Goal: Information Seeking & Learning: Learn about a topic

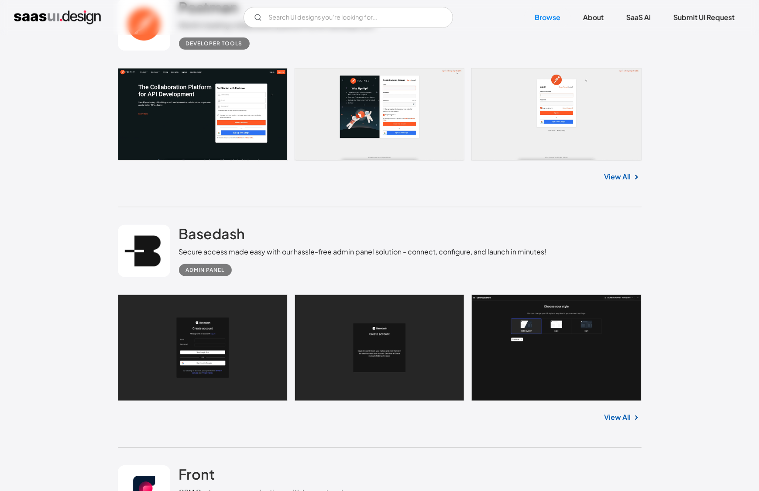
scroll to position [393, 0]
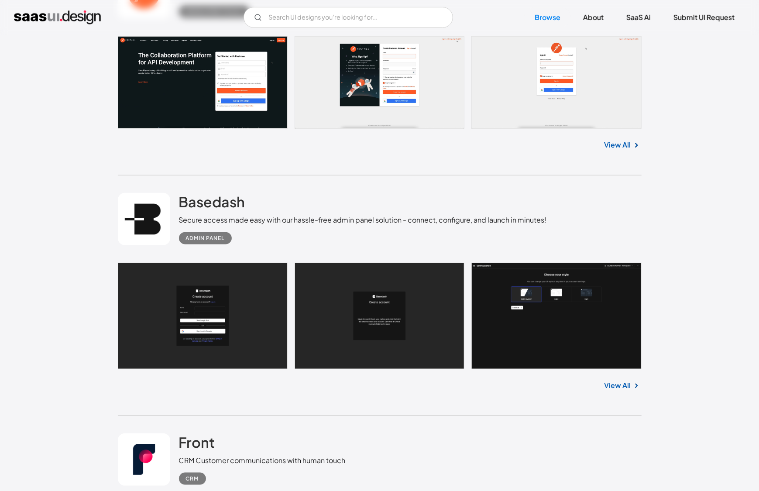
click at [620, 385] on link "View All" at bounding box center [617, 385] width 27 height 10
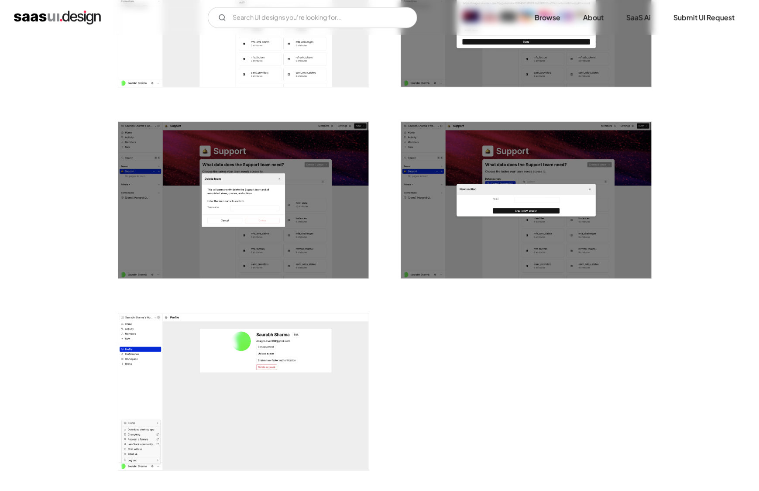
scroll to position [1893, 0]
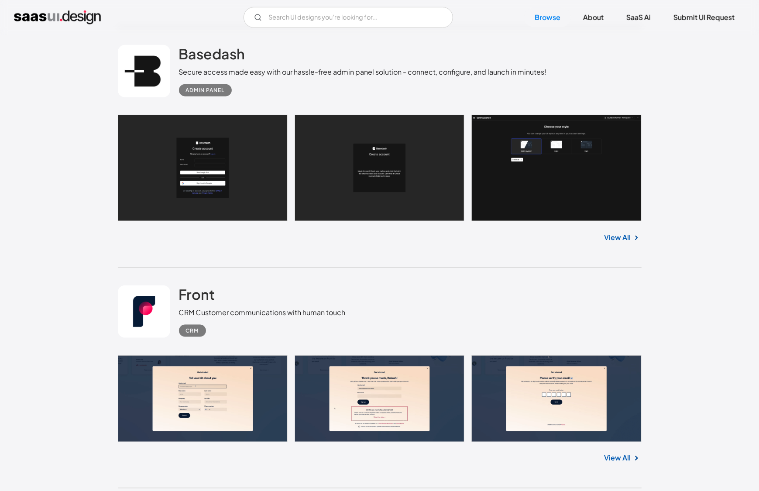
scroll to position [613, 0]
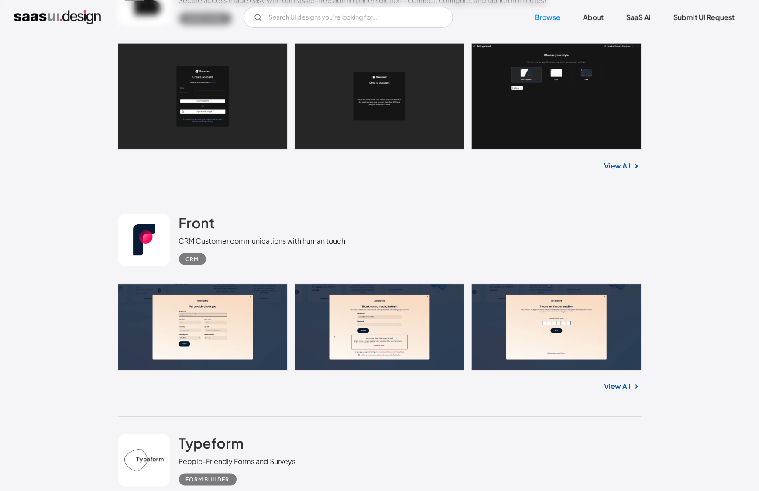
click at [616, 383] on link "View All" at bounding box center [617, 386] width 27 height 10
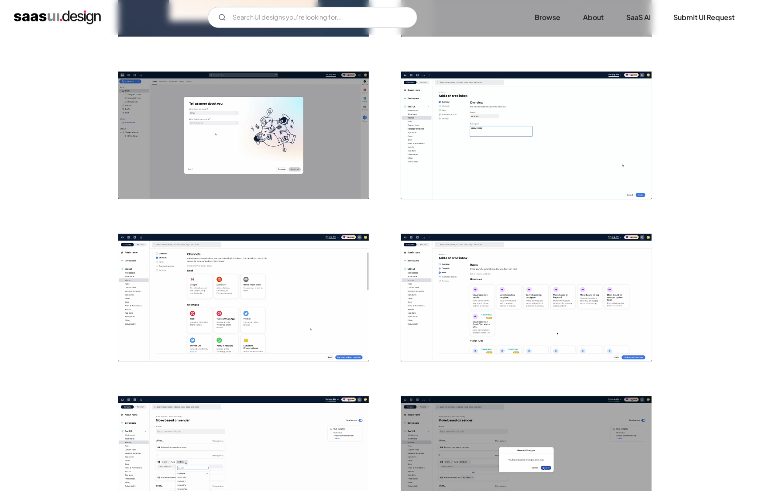
scroll to position [548, 0]
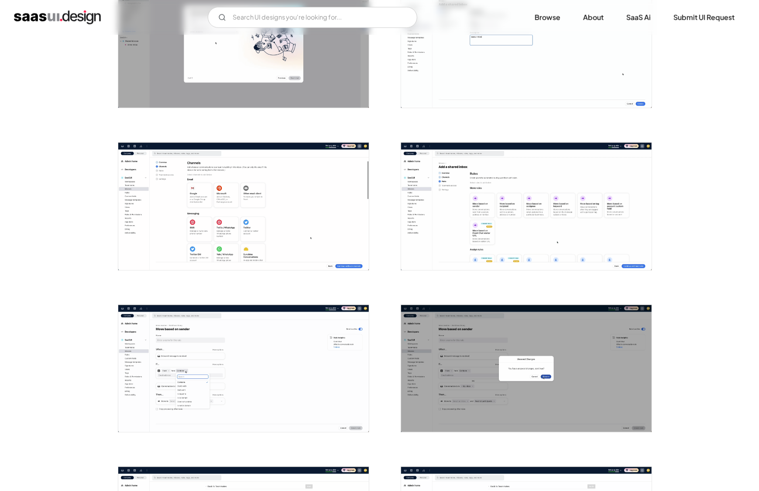
click at [337, 195] on img "open lightbox" at bounding box center [243, 206] width 250 height 127
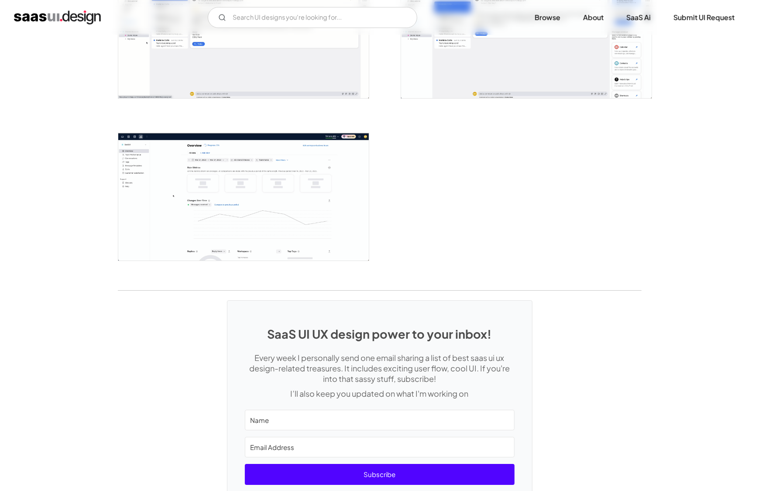
scroll to position [2101, 0]
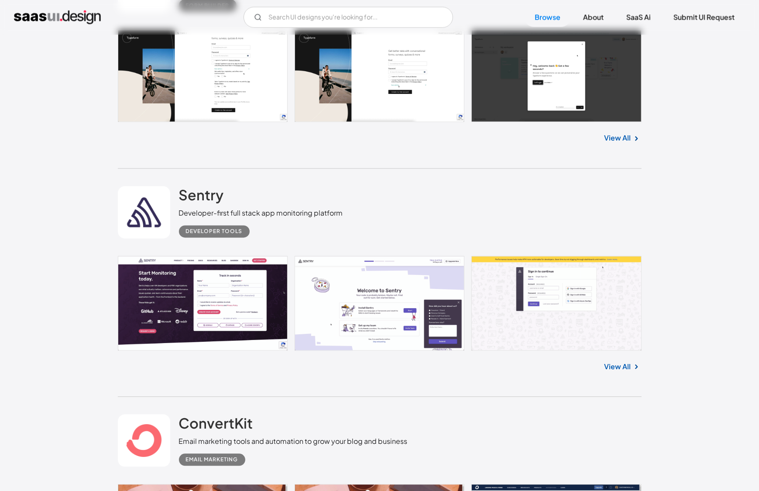
scroll to position [1207, 0]
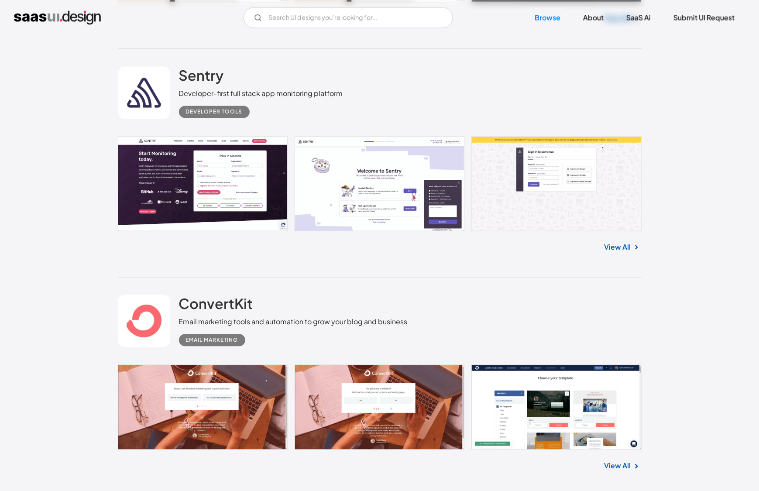
click at [619, 248] on link "View All" at bounding box center [617, 247] width 27 height 10
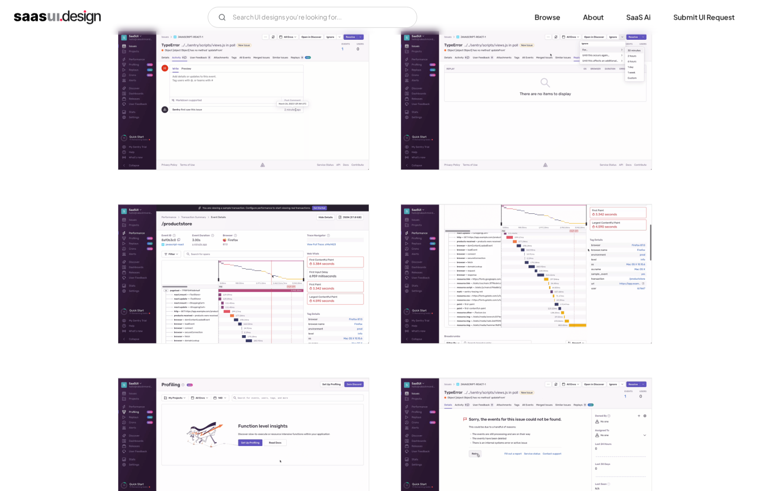
scroll to position [877, 0]
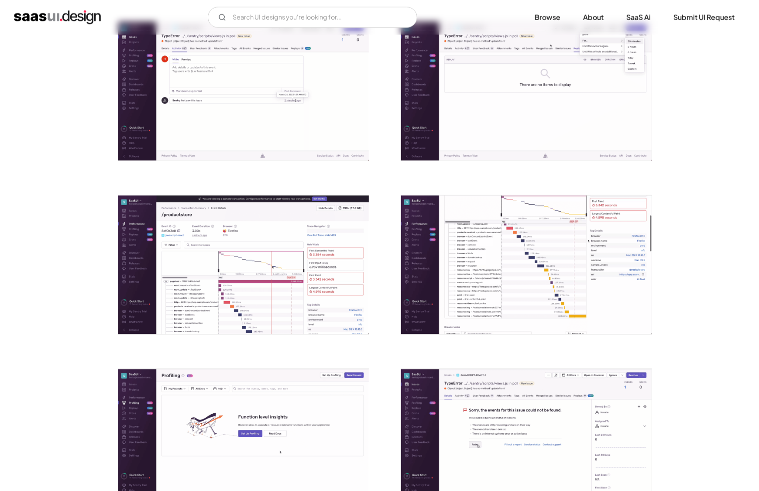
click at [297, 255] on img "open lightbox" at bounding box center [243, 264] width 250 height 139
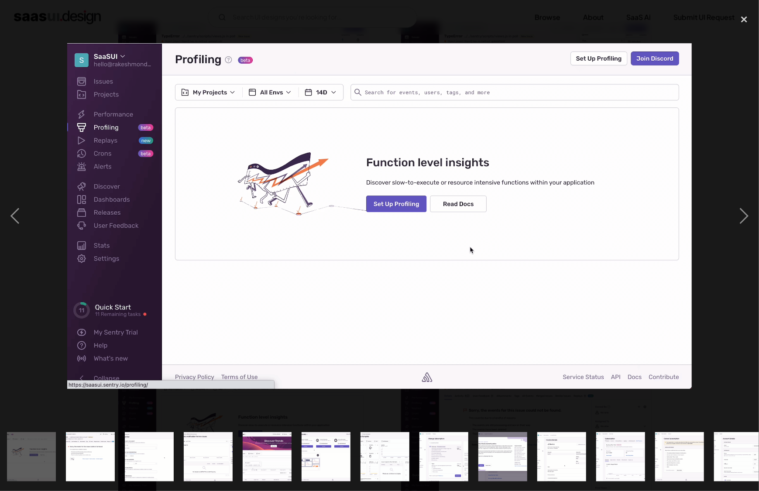
scroll to position [0, 711]
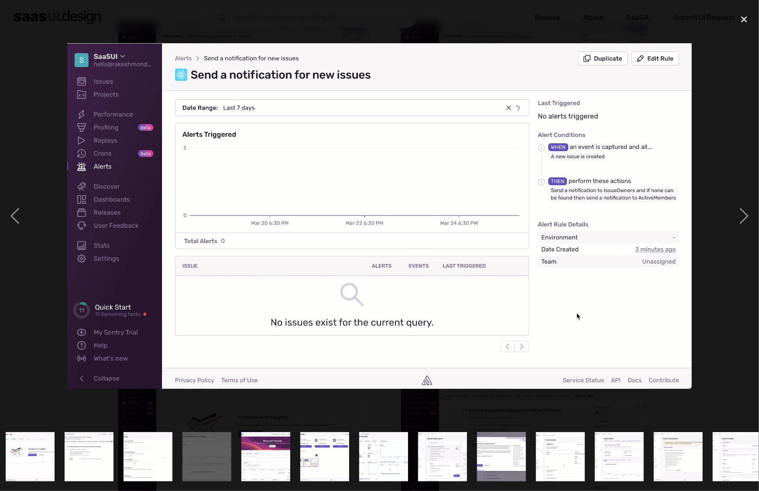
drag, startPoint x: 297, startPoint y: 255, endPoint x: 387, endPoint y: 338, distance: 122.3
click at [387, 338] on img at bounding box center [379, 216] width 624 height 346
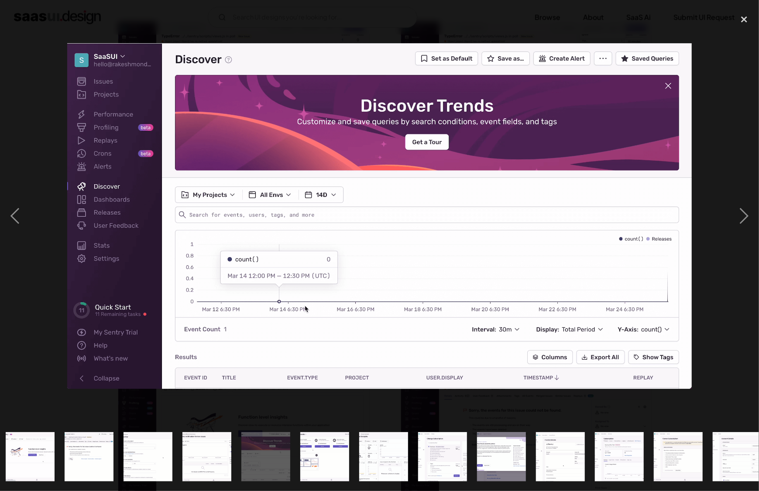
drag, startPoint x: 393, startPoint y: 246, endPoint x: 433, endPoint y: 291, distance: 60.3
click at [433, 291] on img at bounding box center [379, 216] width 624 height 346
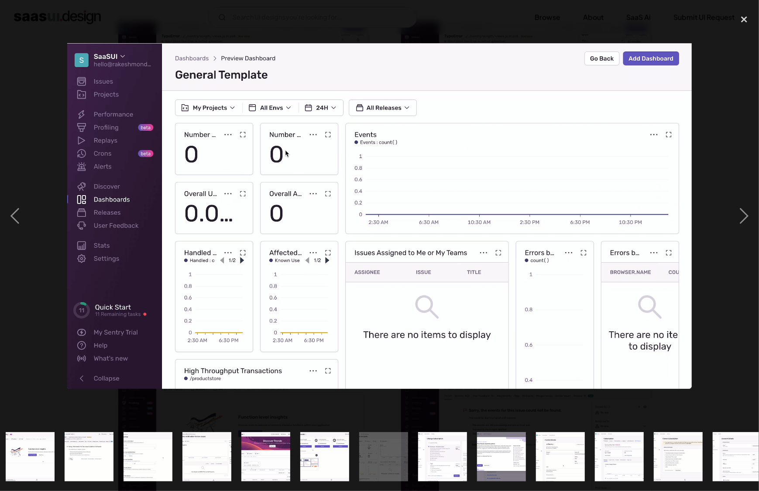
click at [237, 249] on img at bounding box center [379, 216] width 624 height 346
click at [233, 37] on div at bounding box center [379, 216] width 759 height 412
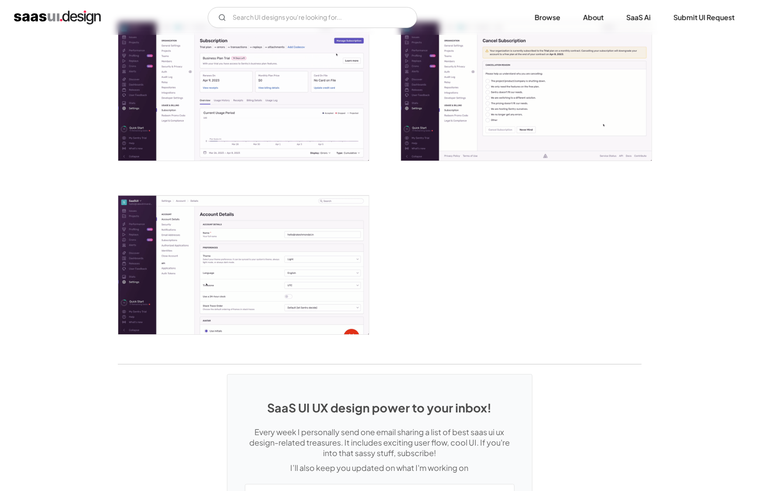
scroll to position [2249, 0]
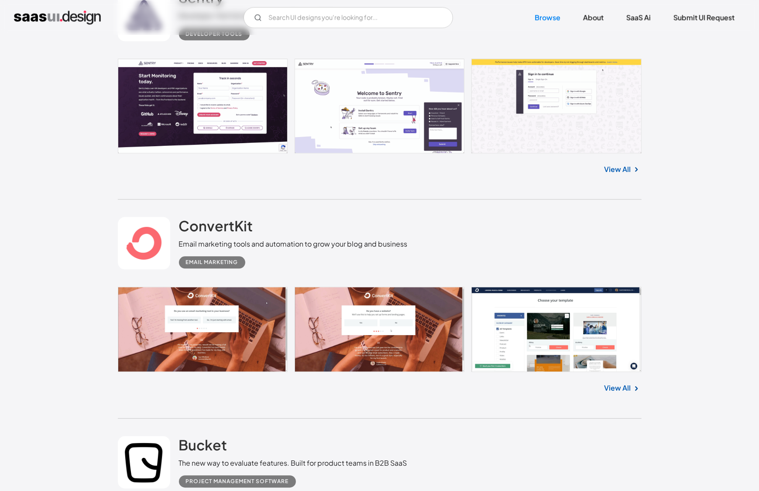
scroll to position [1287, 0]
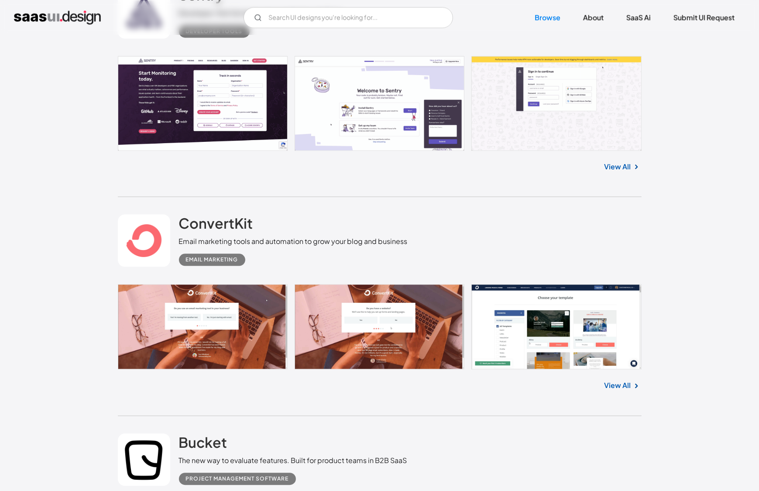
click at [627, 380] on link "View All" at bounding box center [617, 385] width 27 height 10
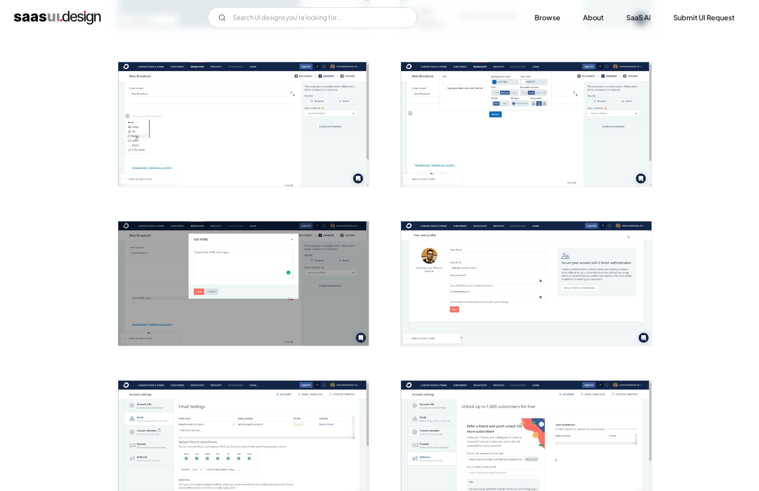
scroll to position [1745, 0]
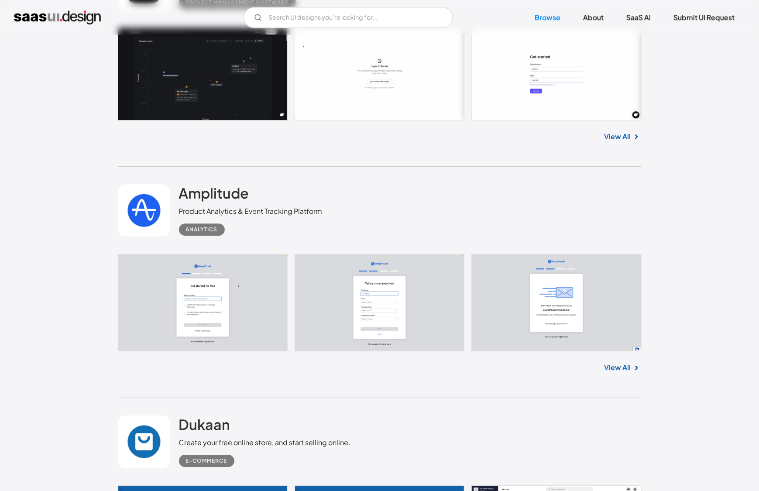
scroll to position [1621, 0]
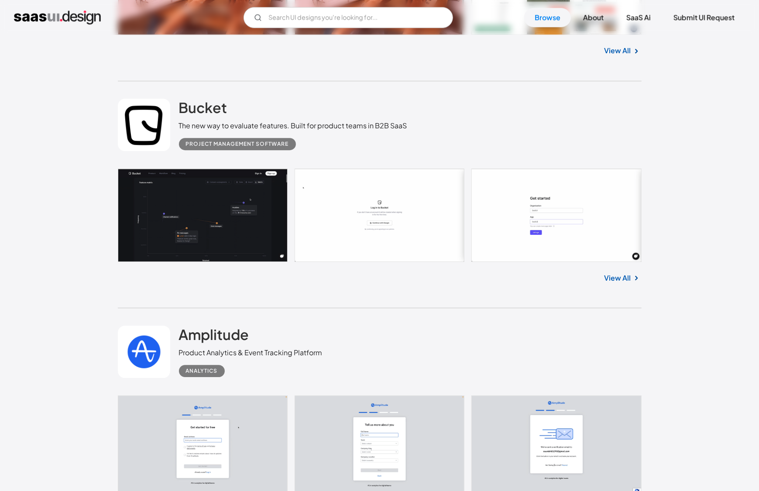
click at [621, 273] on link "View All" at bounding box center [617, 278] width 27 height 10
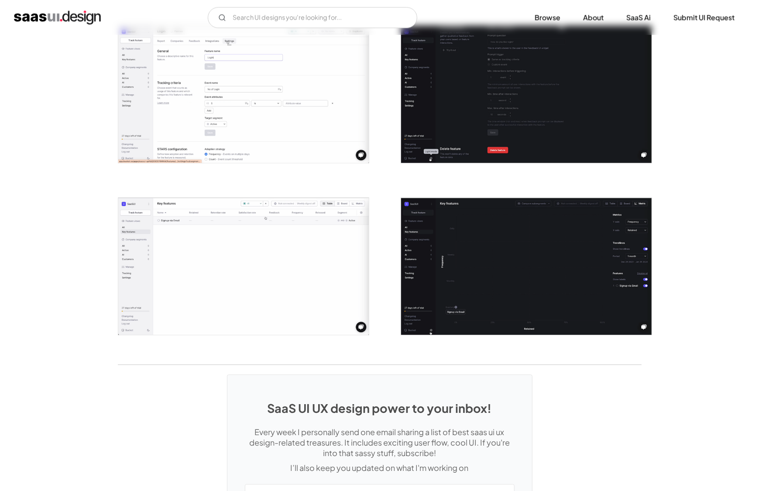
scroll to position [1713, 0]
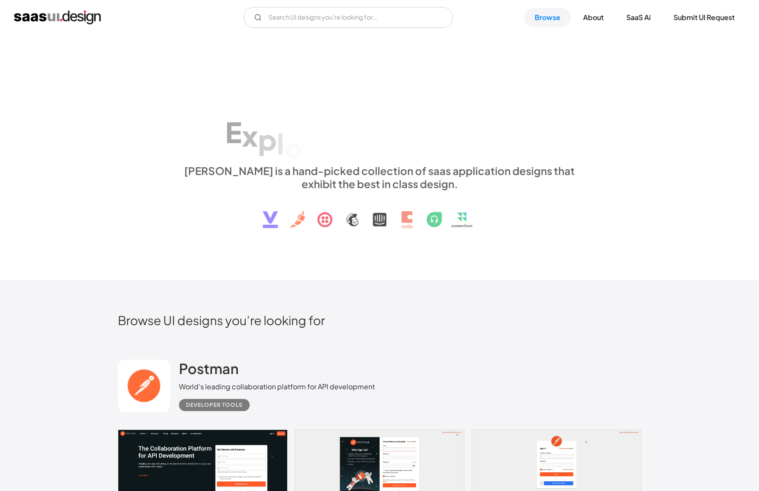
scroll to position [1621, 0]
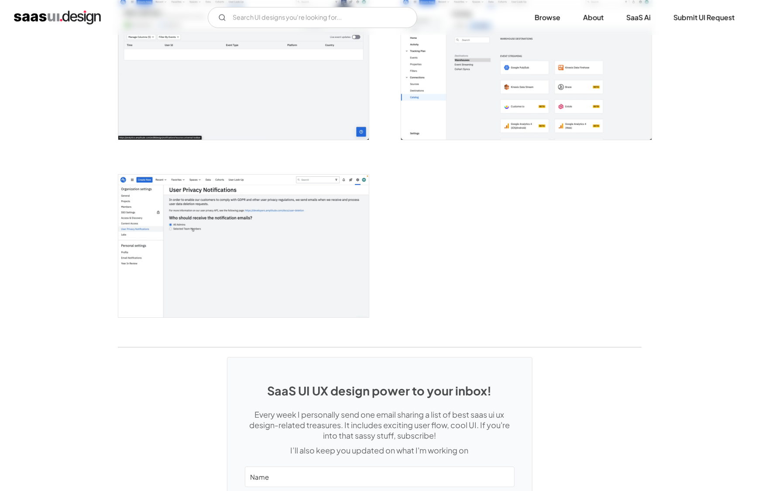
scroll to position [2123, 0]
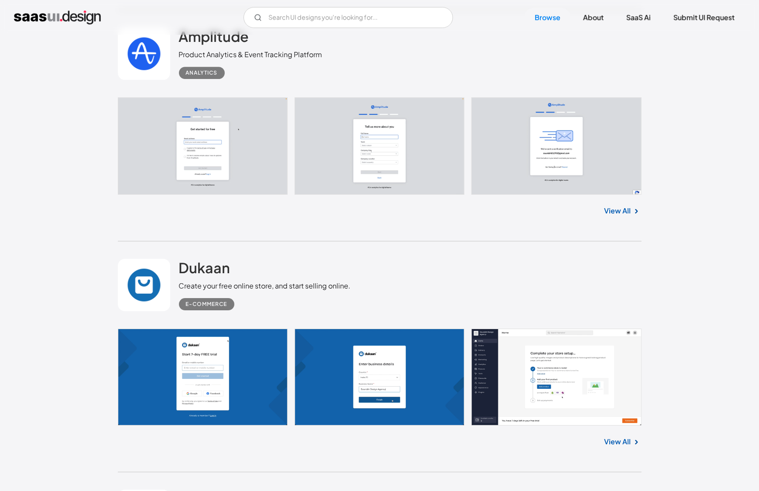
scroll to position [1989, 0]
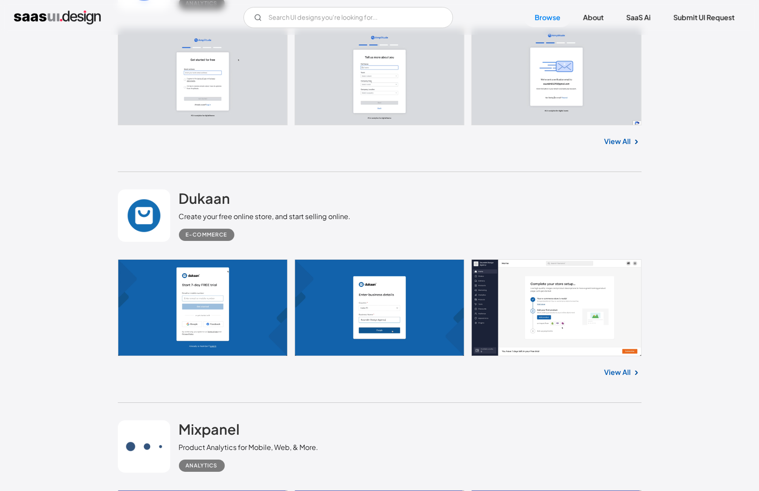
click at [629, 367] on link "View All" at bounding box center [617, 372] width 27 height 10
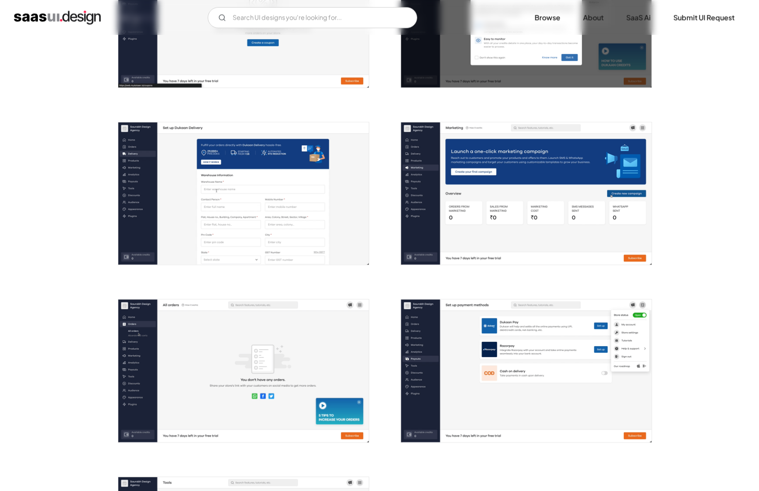
scroll to position [1146, 0]
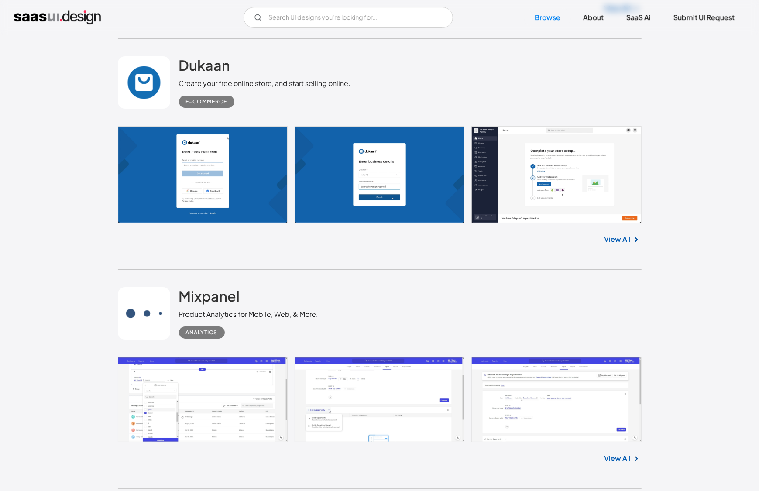
scroll to position [2147, 0]
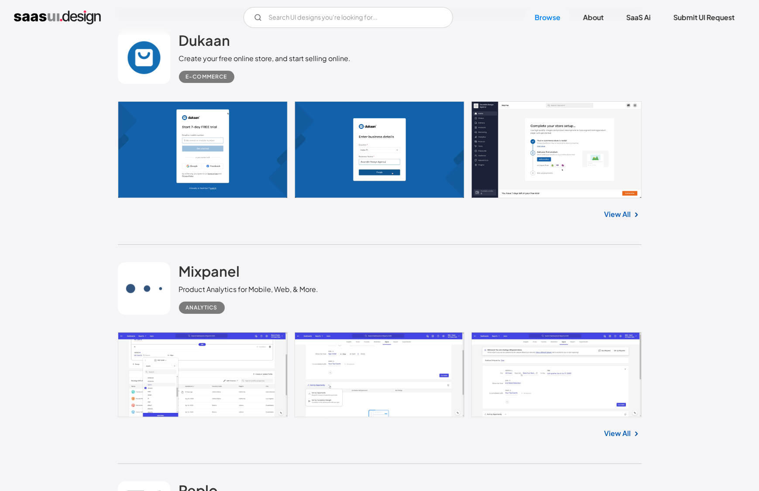
click at [624, 428] on link "View All" at bounding box center [617, 433] width 27 height 10
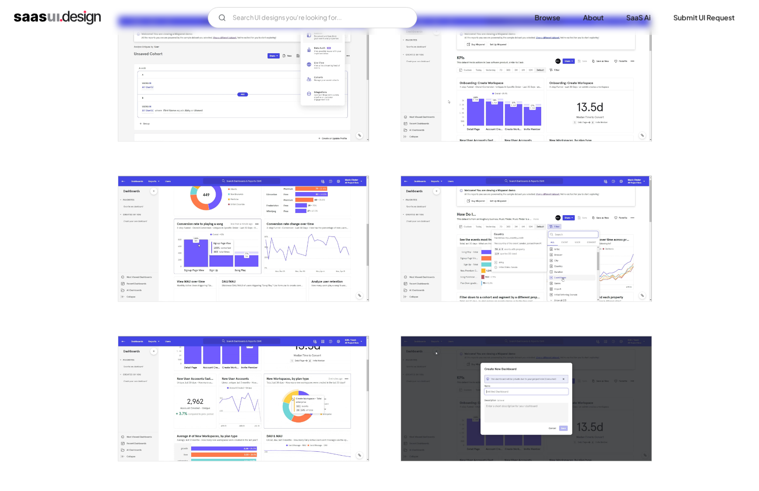
scroll to position [1148, 0]
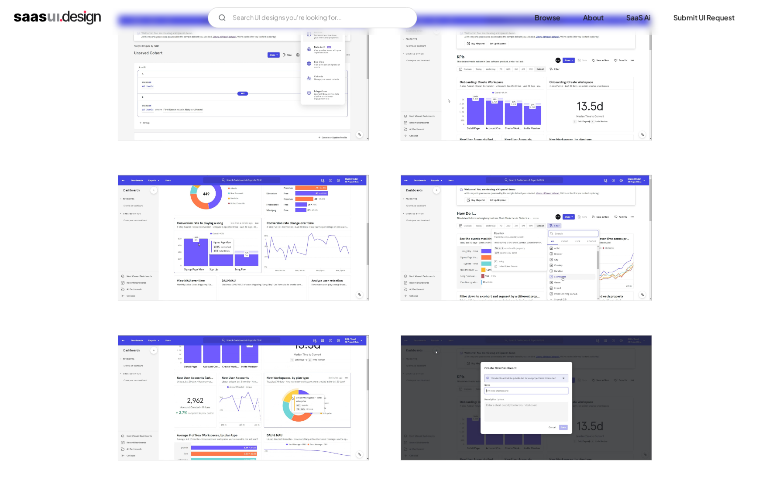
click at [308, 236] on img "open lightbox" at bounding box center [243, 237] width 250 height 125
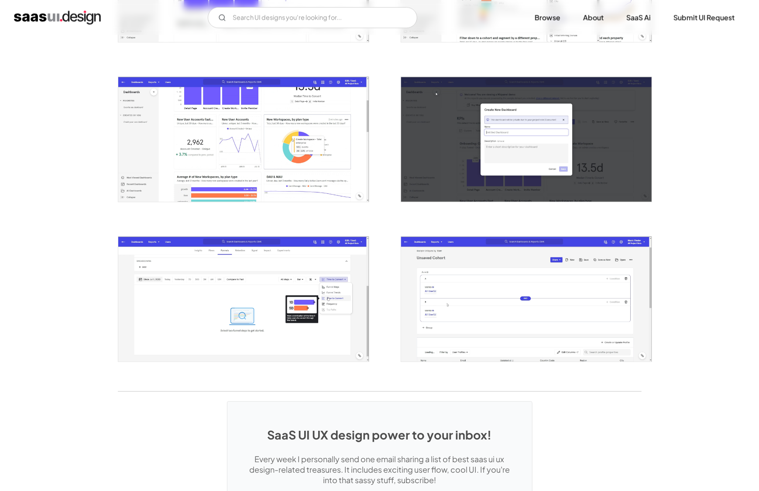
scroll to position [1591, 0]
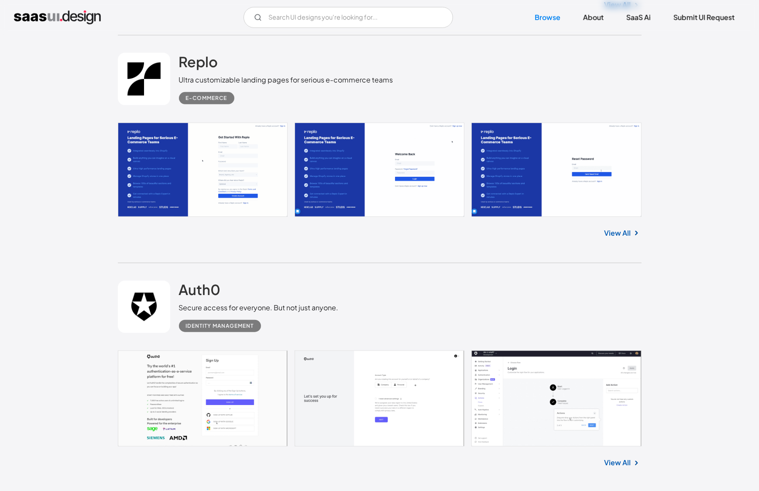
scroll to position [2602, 0]
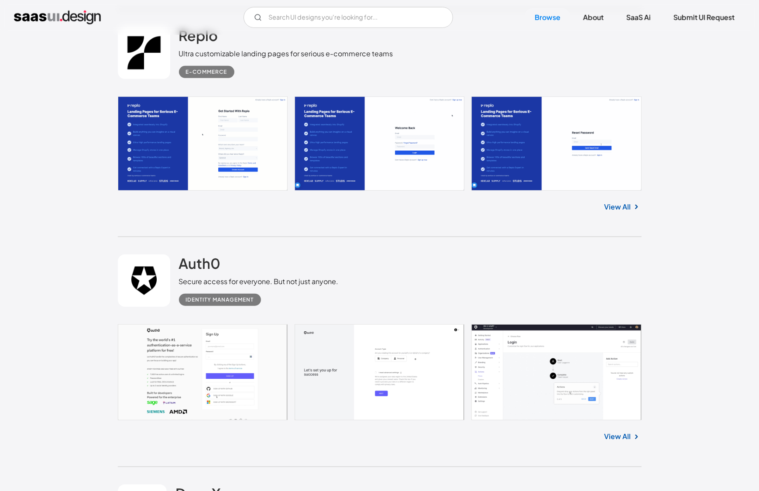
click at [626, 204] on link "View All" at bounding box center [617, 207] width 27 height 10
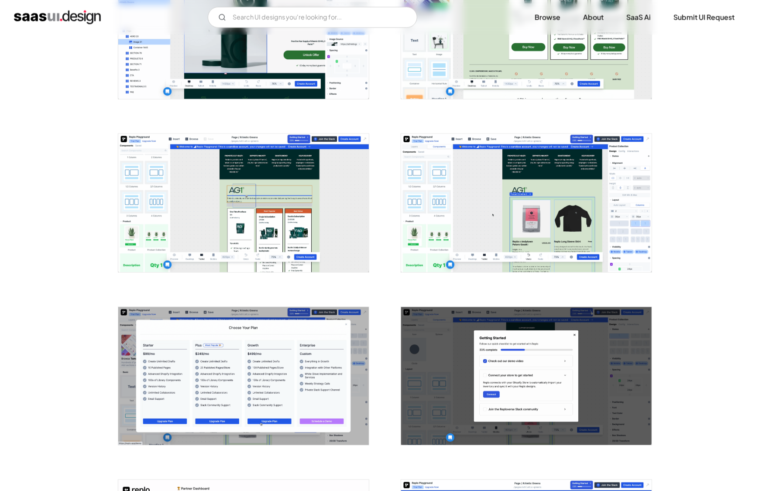
scroll to position [937, 0]
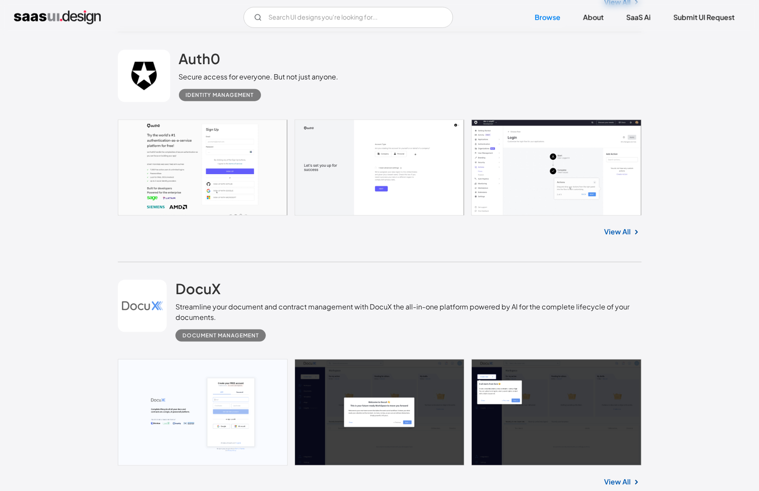
scroll to position [2810, 0]
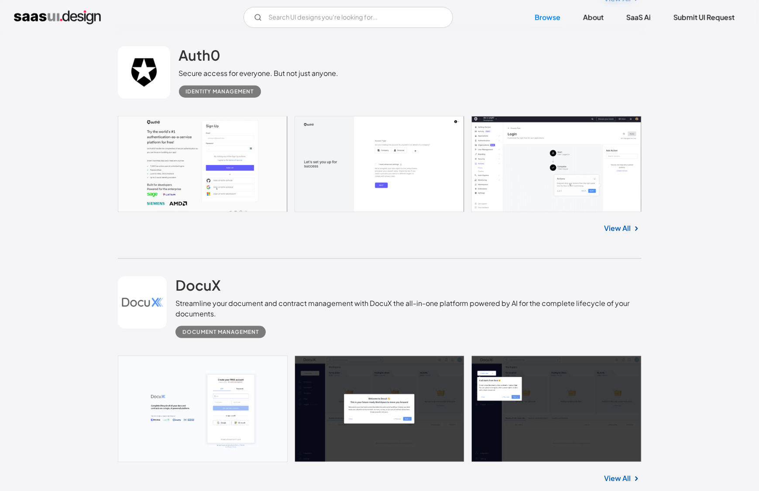
click at [626, 226] on link "View All" at bounding box center [617, 228] width 27 height 10
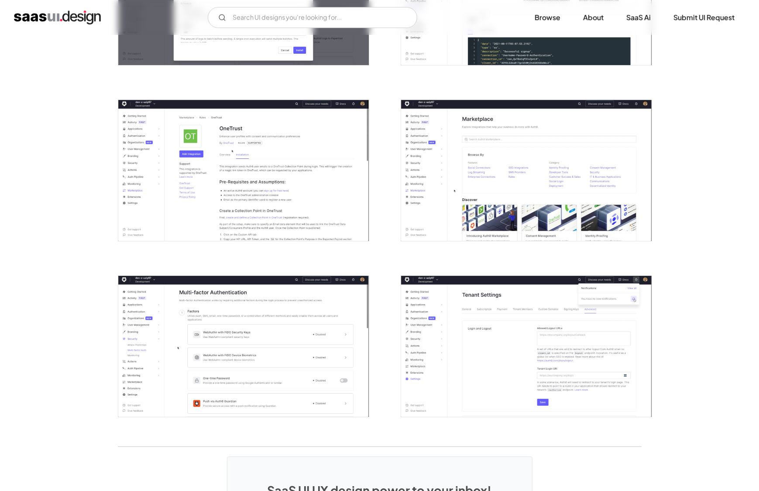
scroll to position [2102, 0]
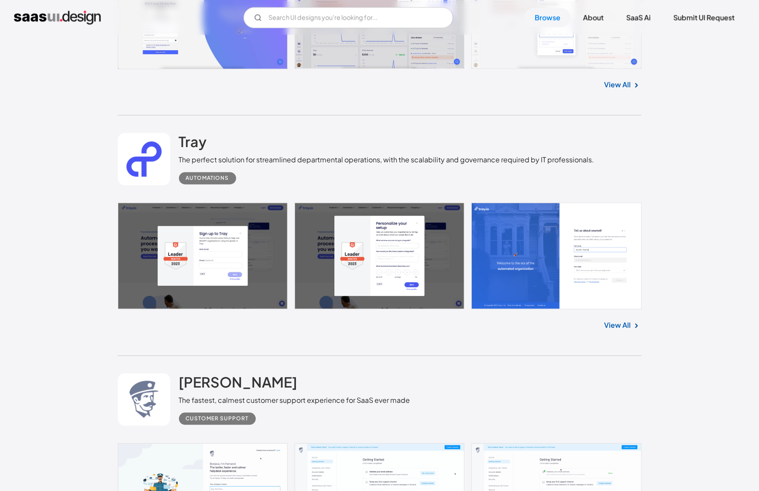
scroll to position [3433, 0]
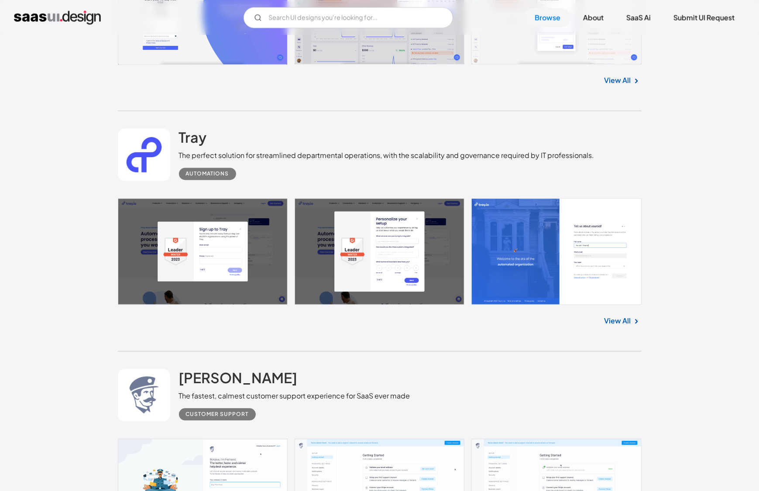
click at [620, 322] on link "View All" at bounding box center [617, 320] width 27 height 10
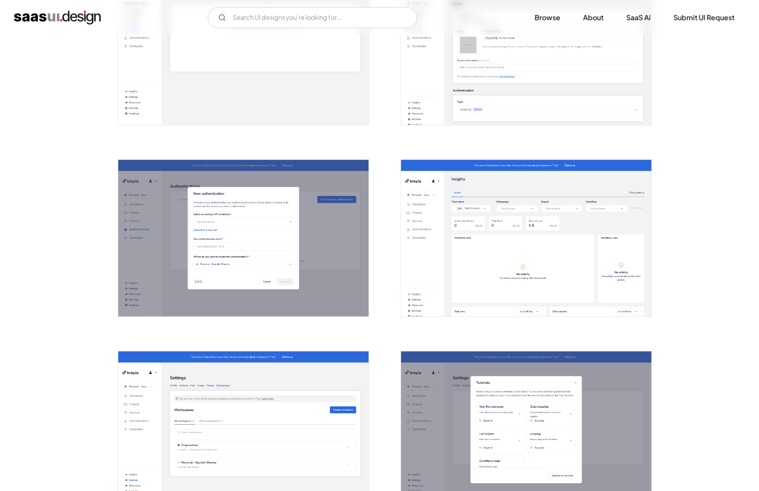
scroll to position [1660, 0]
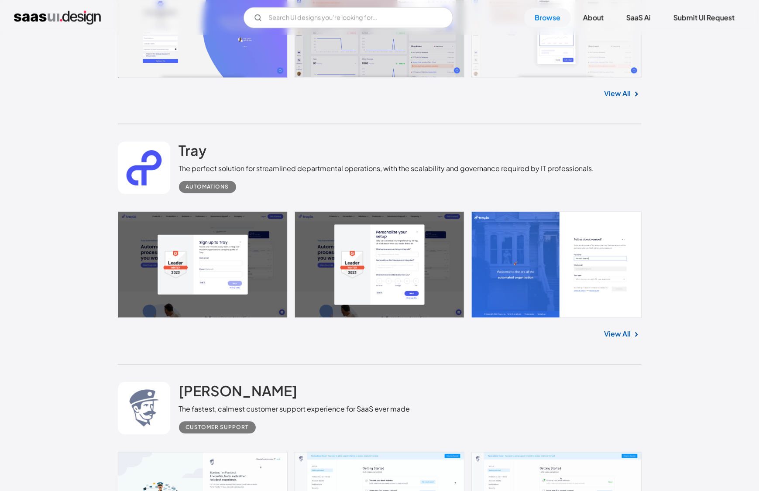
scroll to position [3463, 0]
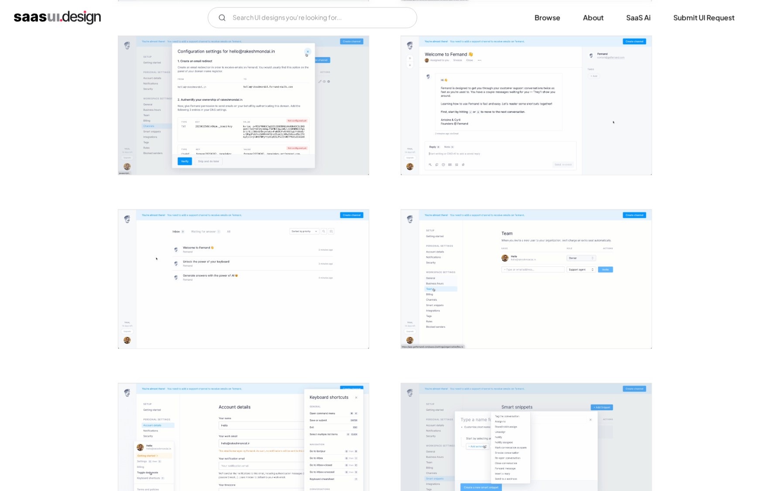
scroll to position [1243, 0]
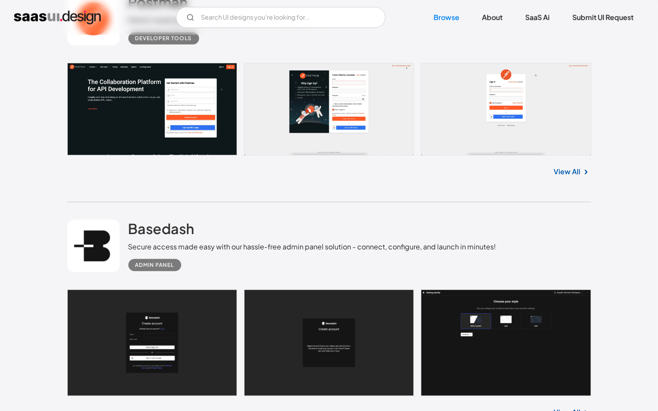
scroll to position [353, 0]
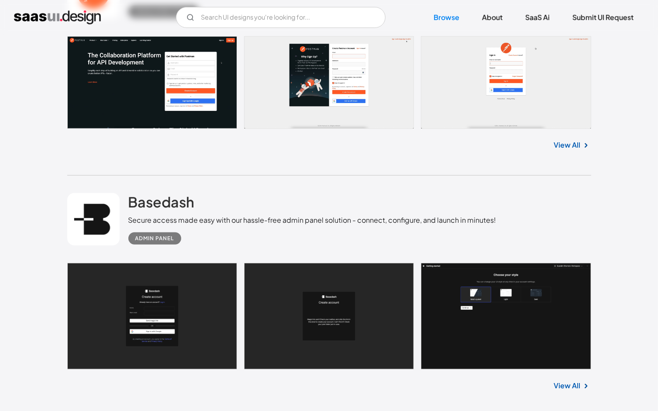
click at [482, 143] on link "View All" at bounding box center [567, 145] width 27 height 10
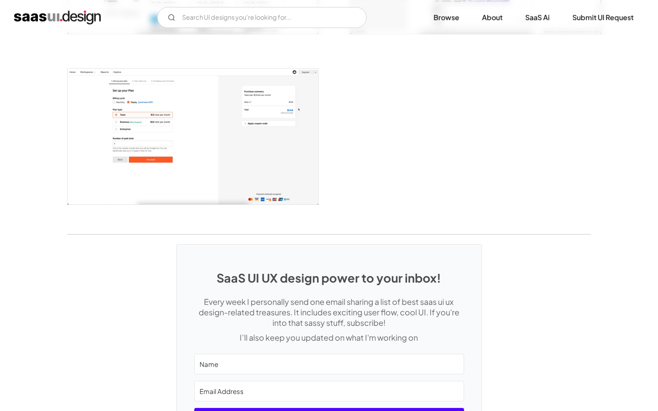
scroll to position [2293, 0]
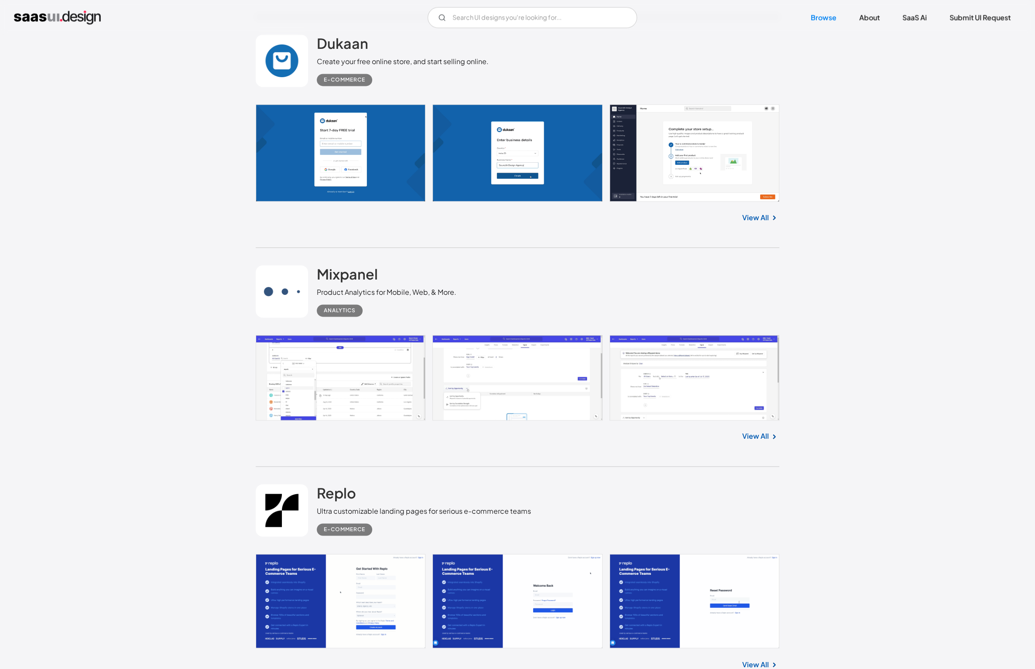
scroll to position [2830, 0]
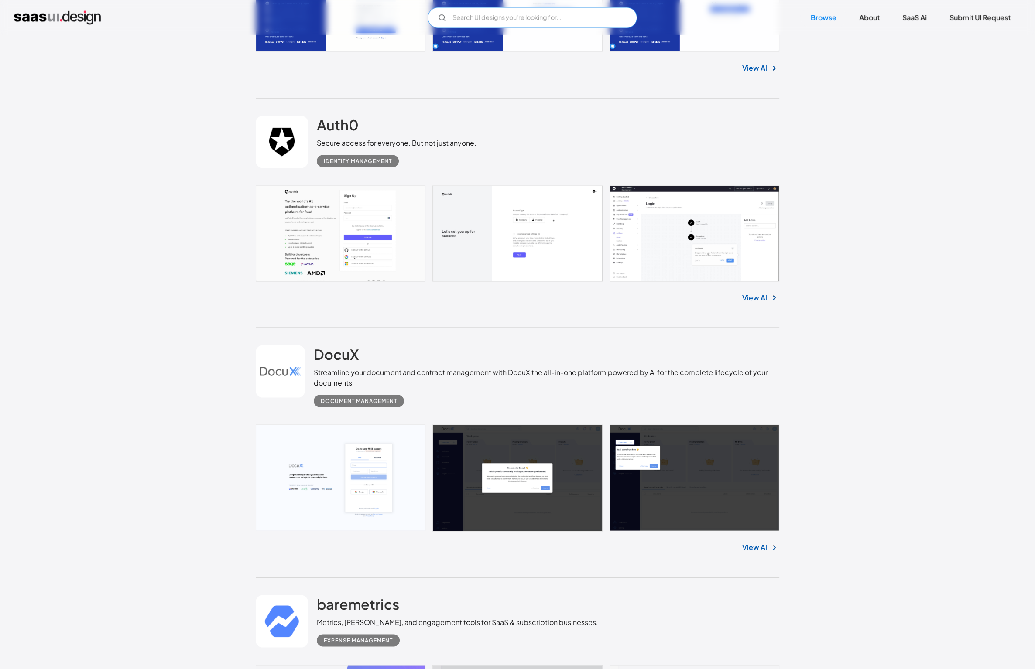
click at [474, 13] on input "Email Form" at bounding box center [532, 17] width 209 height 21
type input "linear"
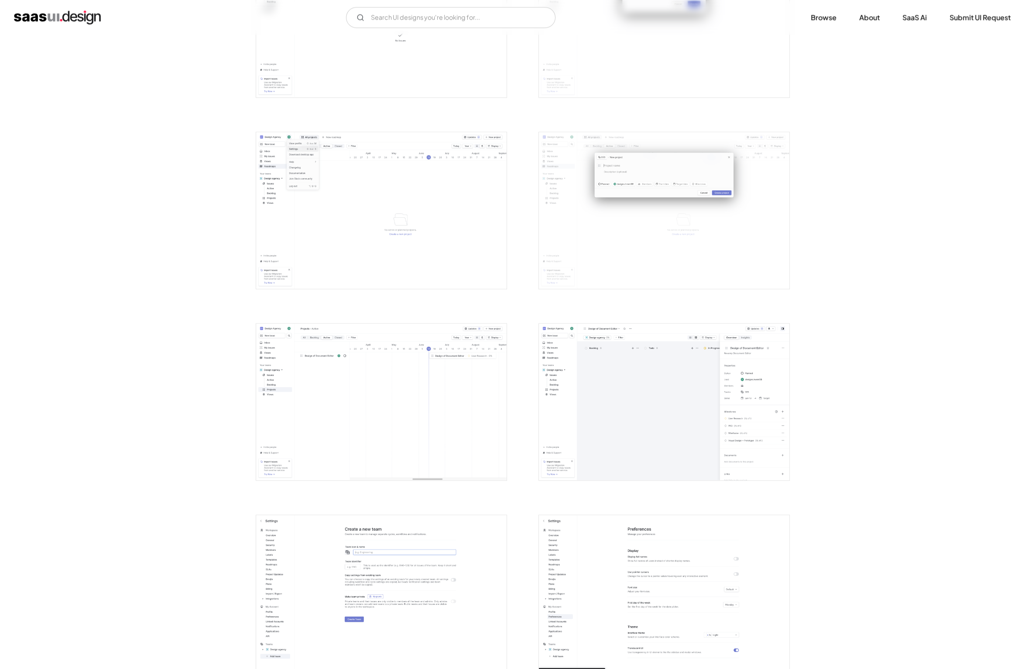
scroll to position [2114, 0]
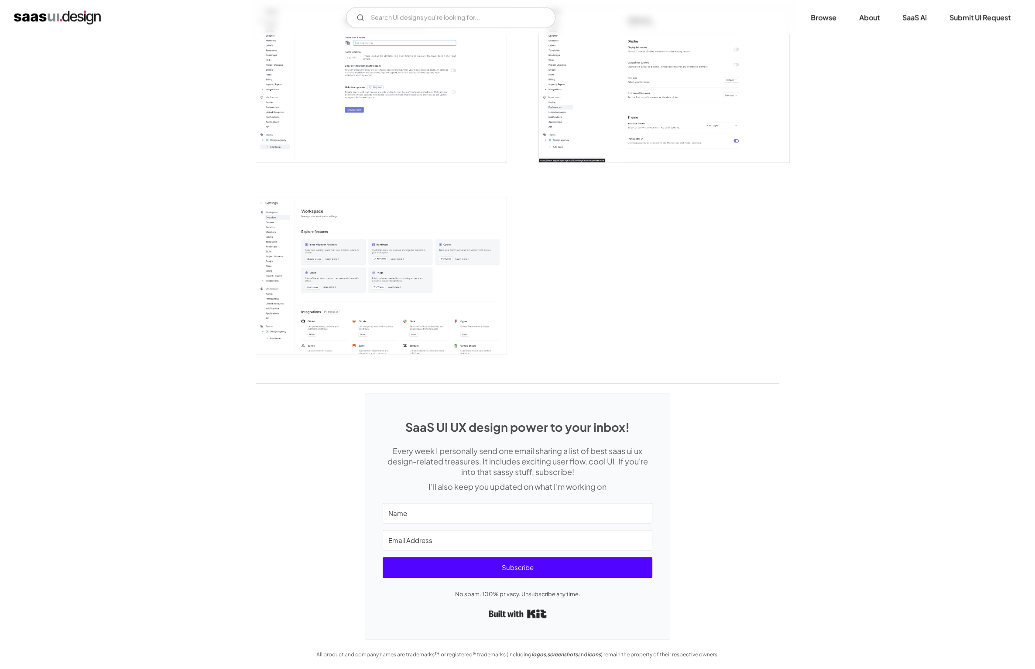
click at [465, 236] on img "open lightbox" at bounding box center [381, 275] width 250 height 157
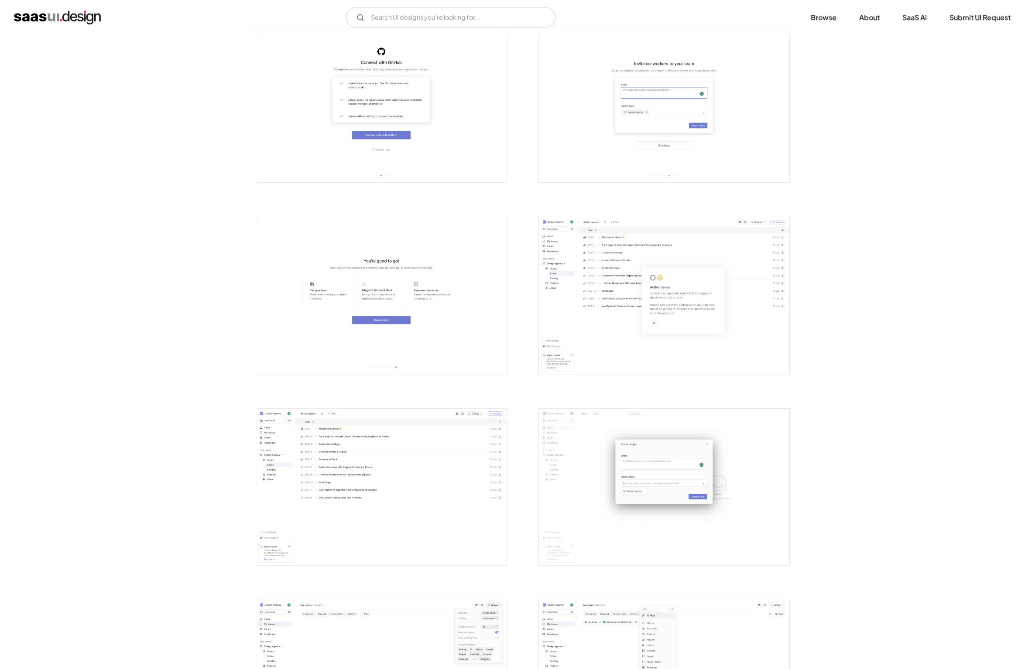
scroll to position [754, 0]
click at [429, 288] on img "open lightbox" at bounding box center [381, 295] width 250 height 157
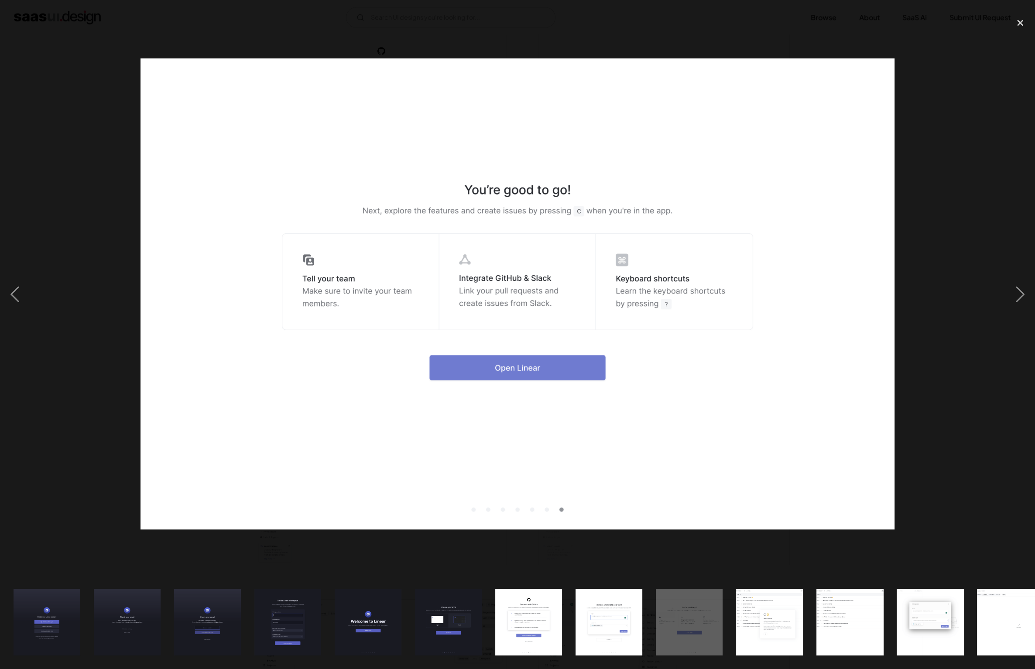
drag, startPoint x: 457, startPoint y: 350, endPoint x: 528, endPoint y: 357, distance: 71.5
click at [528, 357] on img at bounding box center [518, 294] width 754 height 472
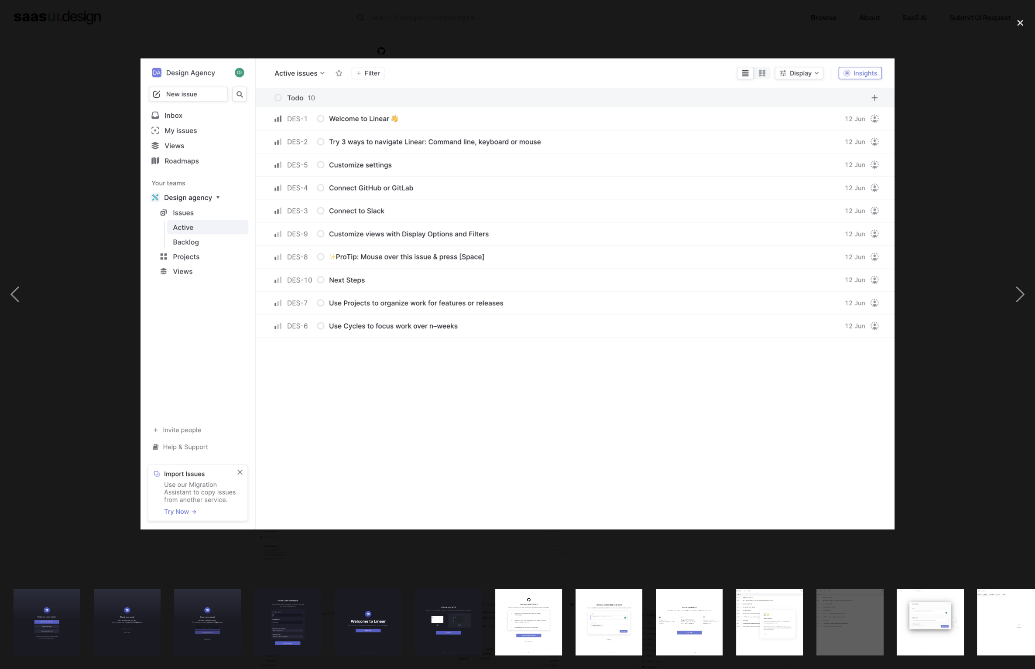
click at [570, 416] on img at bounding box center [518, 294] width 754 height 472
click at [811, 302] on img at bounding box center [518, 294] width 754 height 472
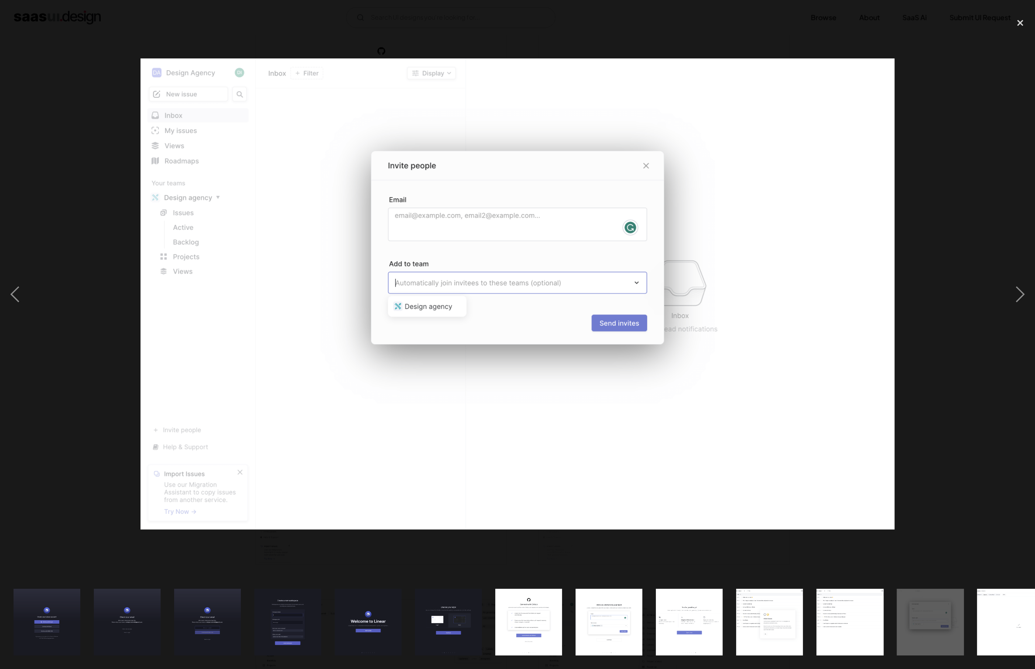
click at [811, 302] on img at bounding box center [518, 294] width 754 height 472
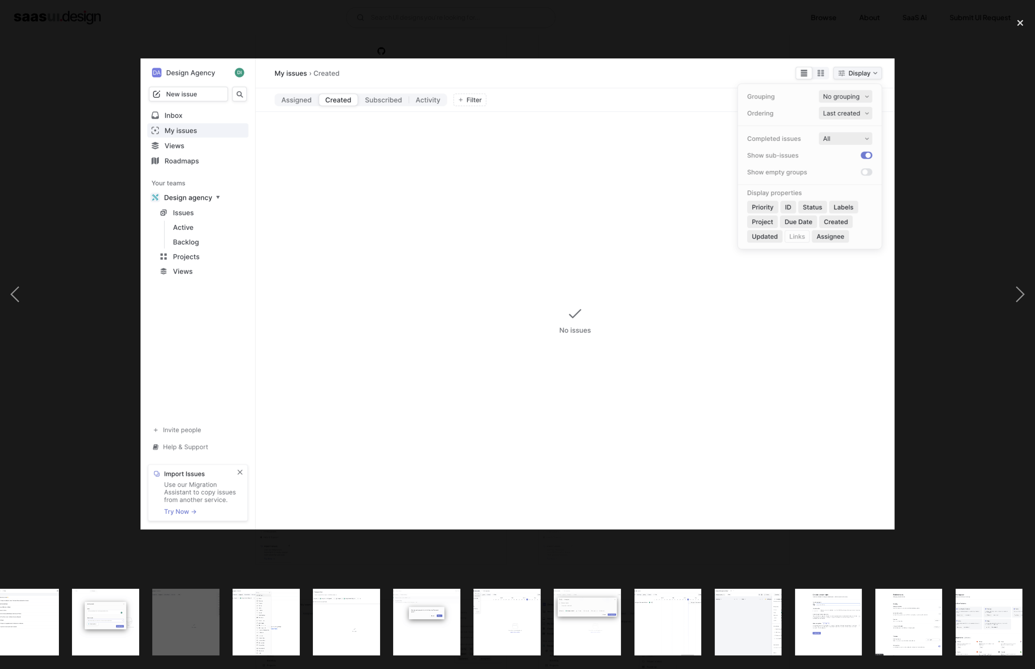
scroll to position [0, 825]
click at [811, 302] on img at bounding box center [518, 294] width 754 height 472
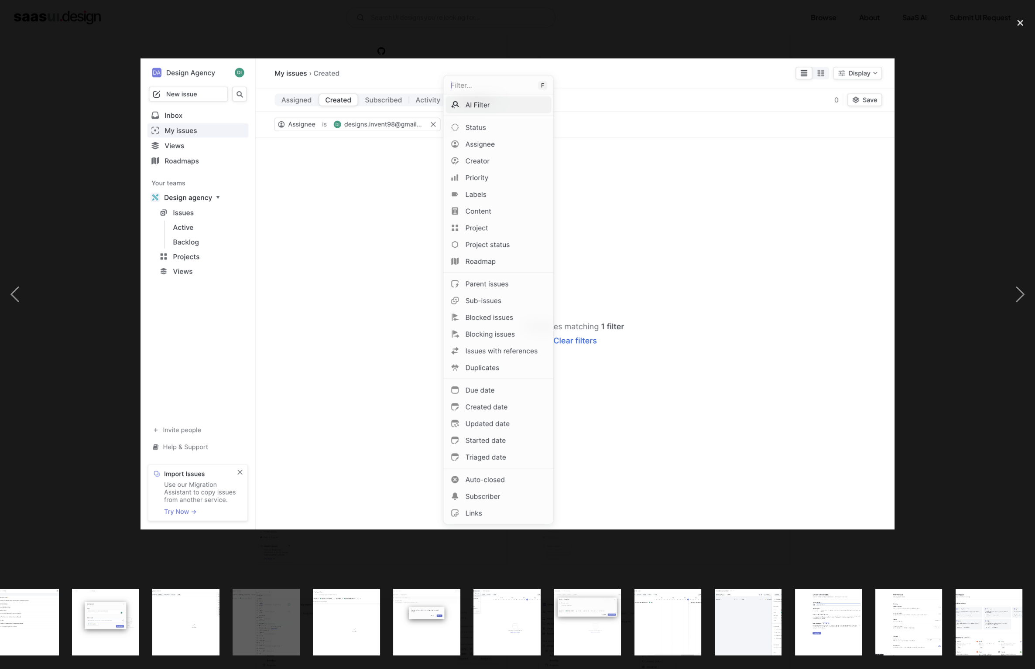
click at [822, 361] on img at bounding box center [518, 294] width 754 height 472
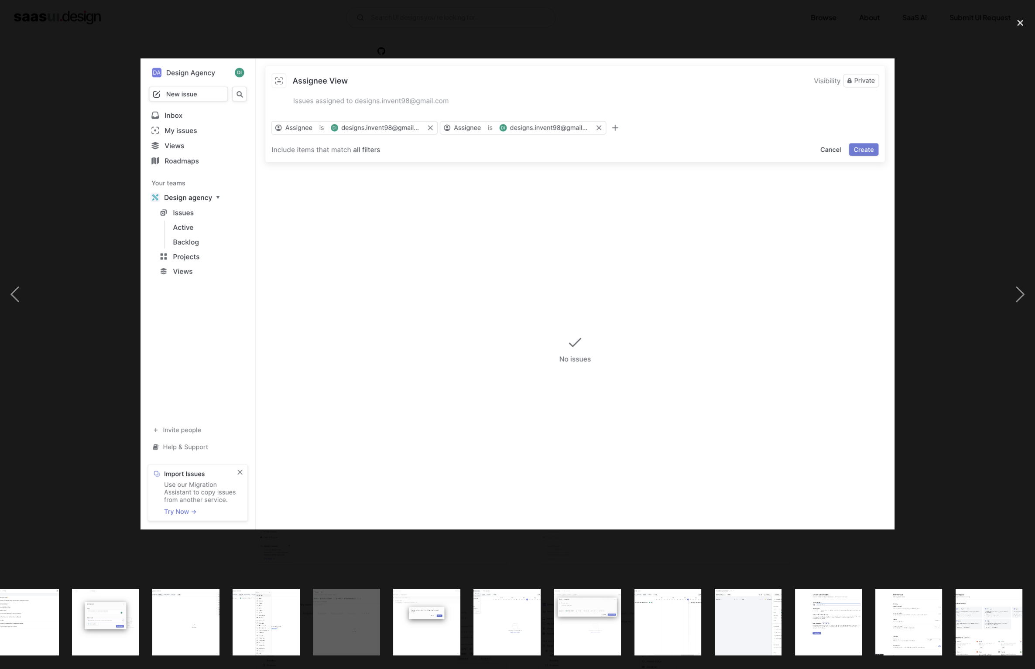
click at [822, 361] on img at bounding box center [518, 294] width 754 height 472
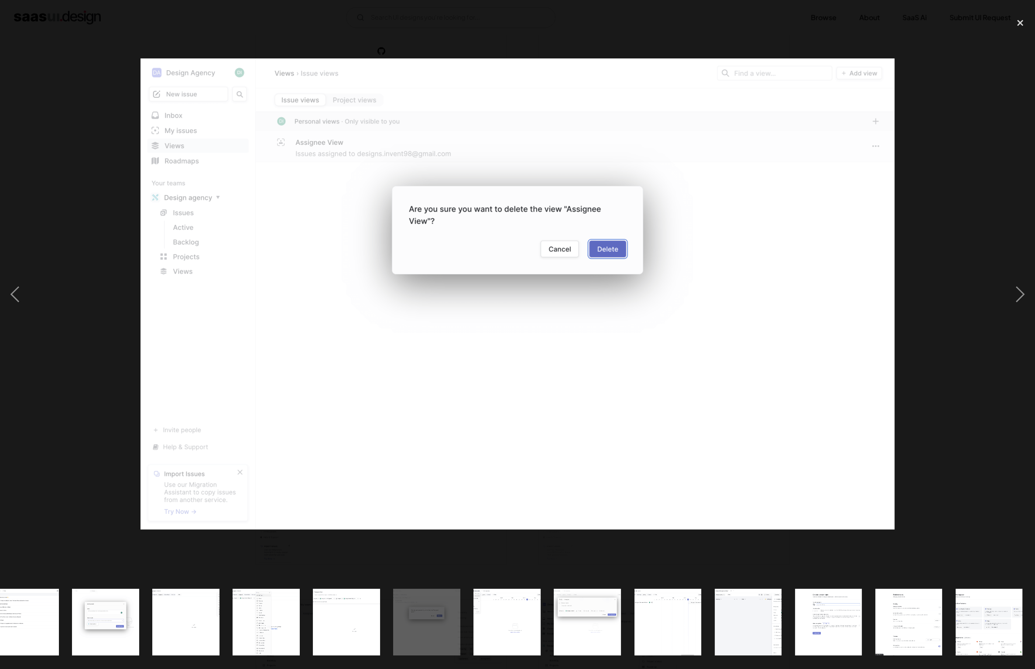
click at [822, 361] on img at bounding box center [518, 294] width 754 height 472
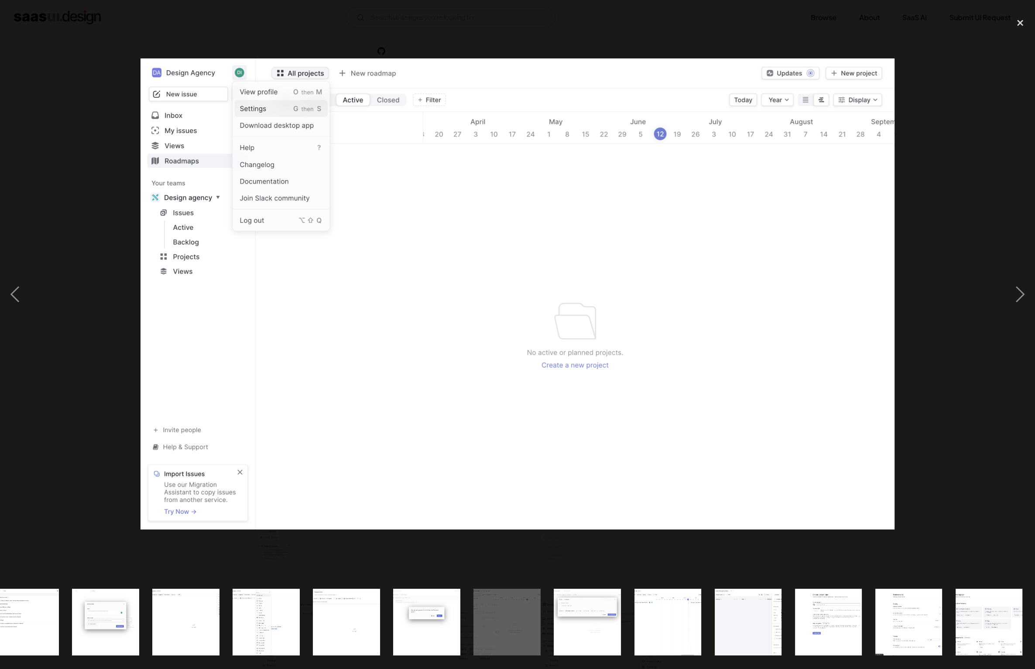
click at [822, 361] on img at bounding box center [518, 294] width 754 height 472
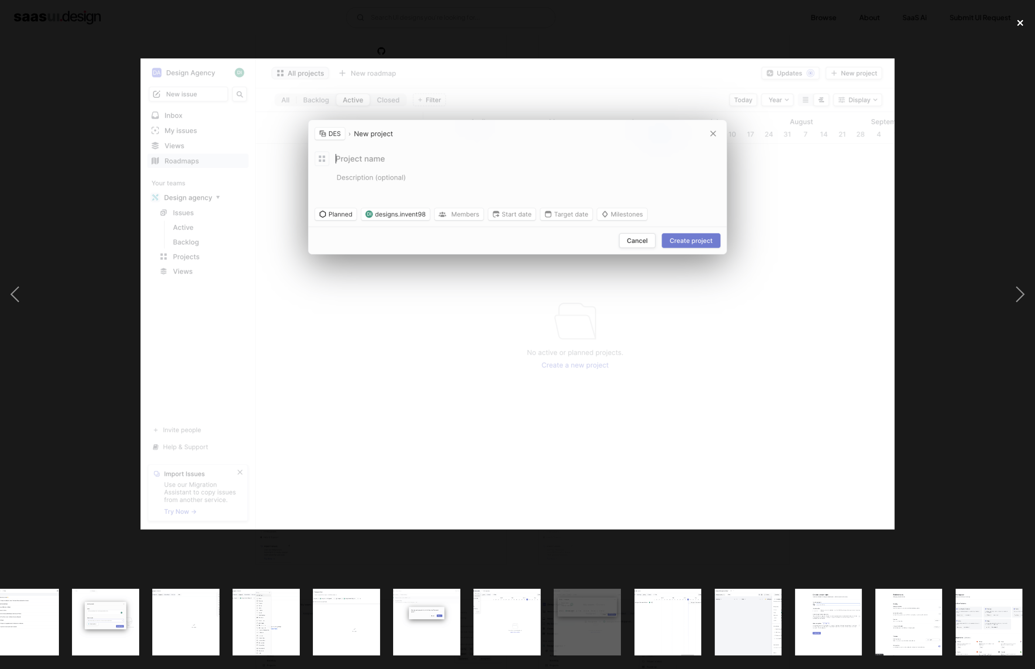
click at [1019, 23] on div "close lightbox" at bounding box center [1020, 23] width 30 height 19
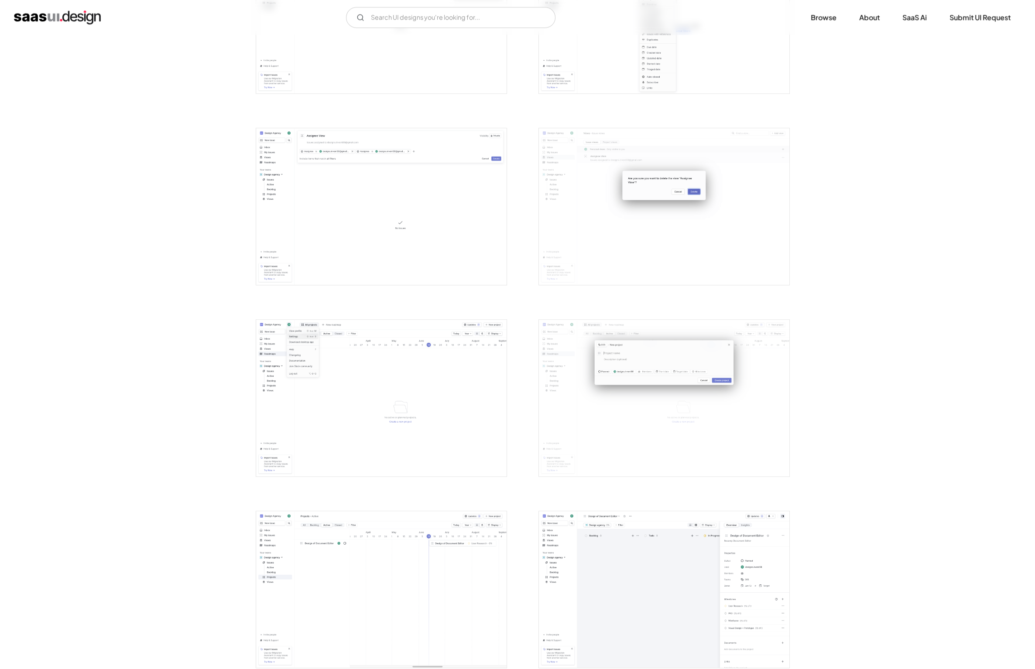
scroll to position [1426, 0]
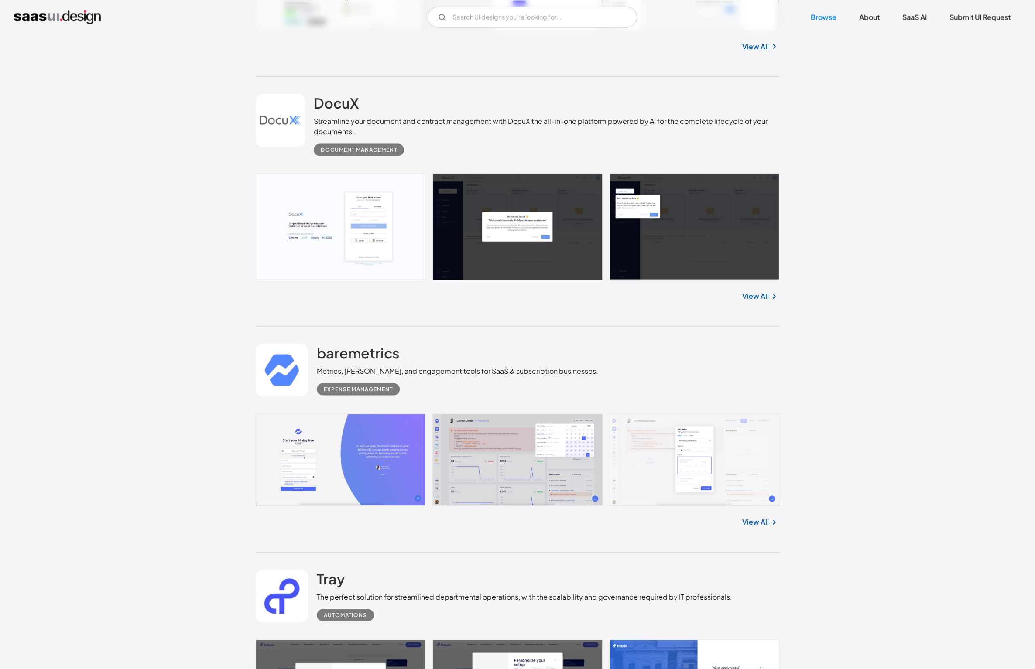
scroll to position [3185, 0]
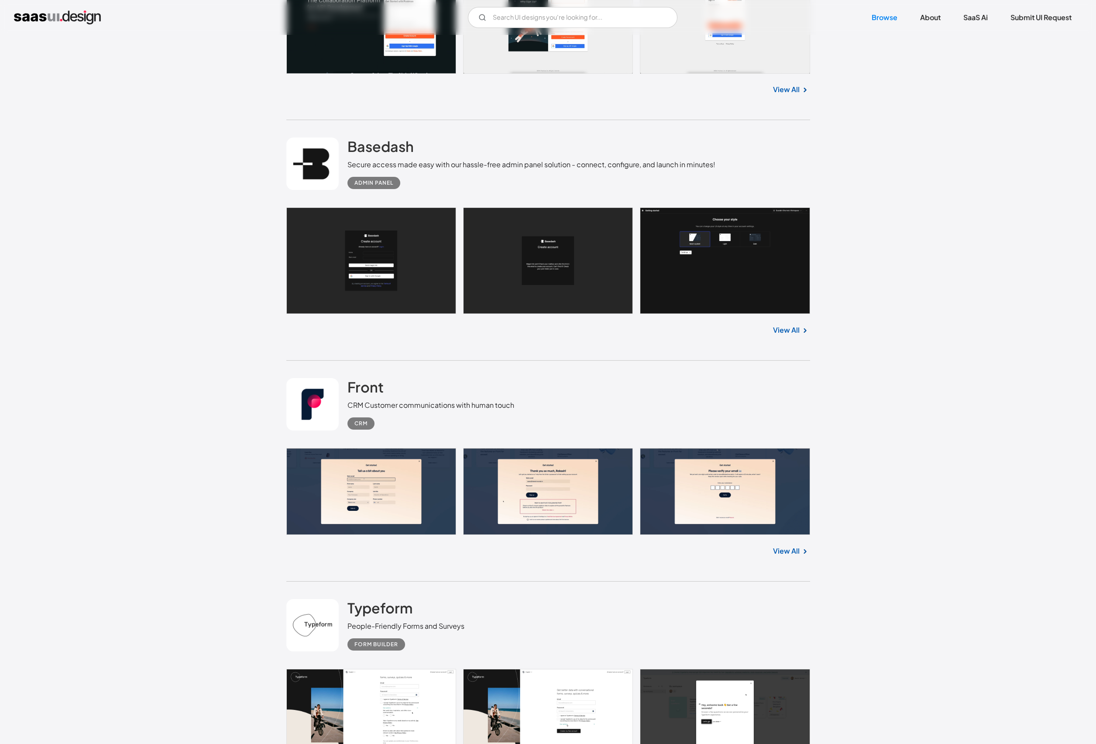
scroll to position [574, 0]
click at [795, 547] on link "View All" at bounding box center [786, 551] width 27 height 10
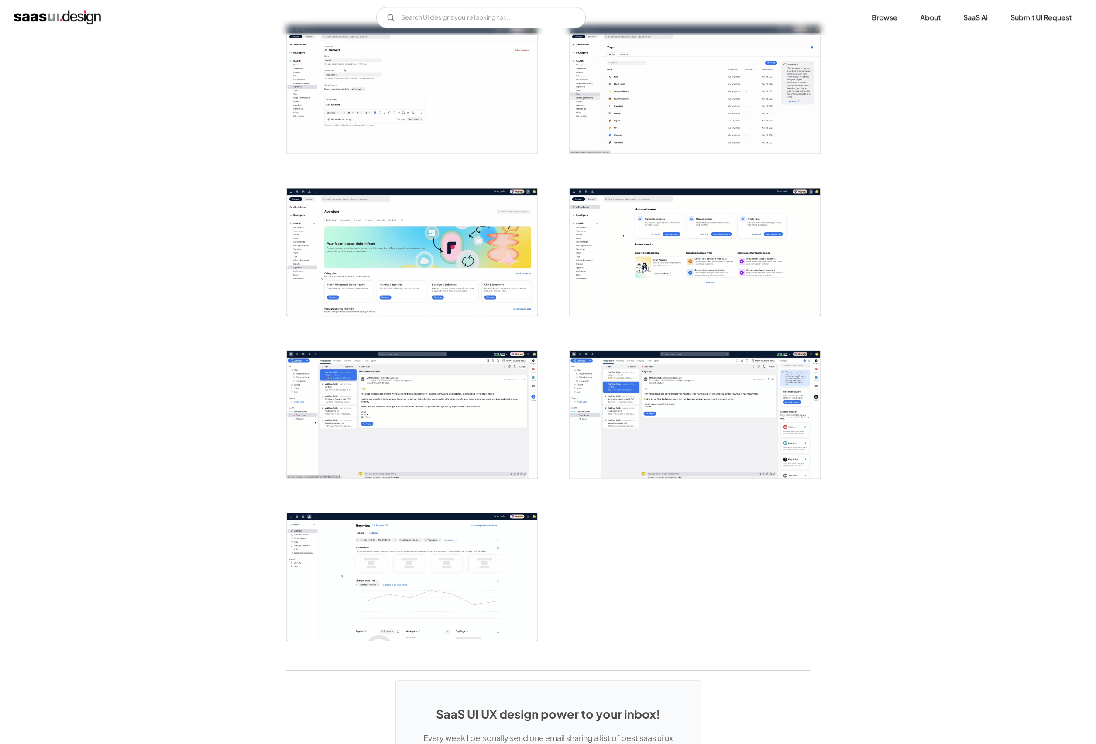
scroll to position [1642, 0]
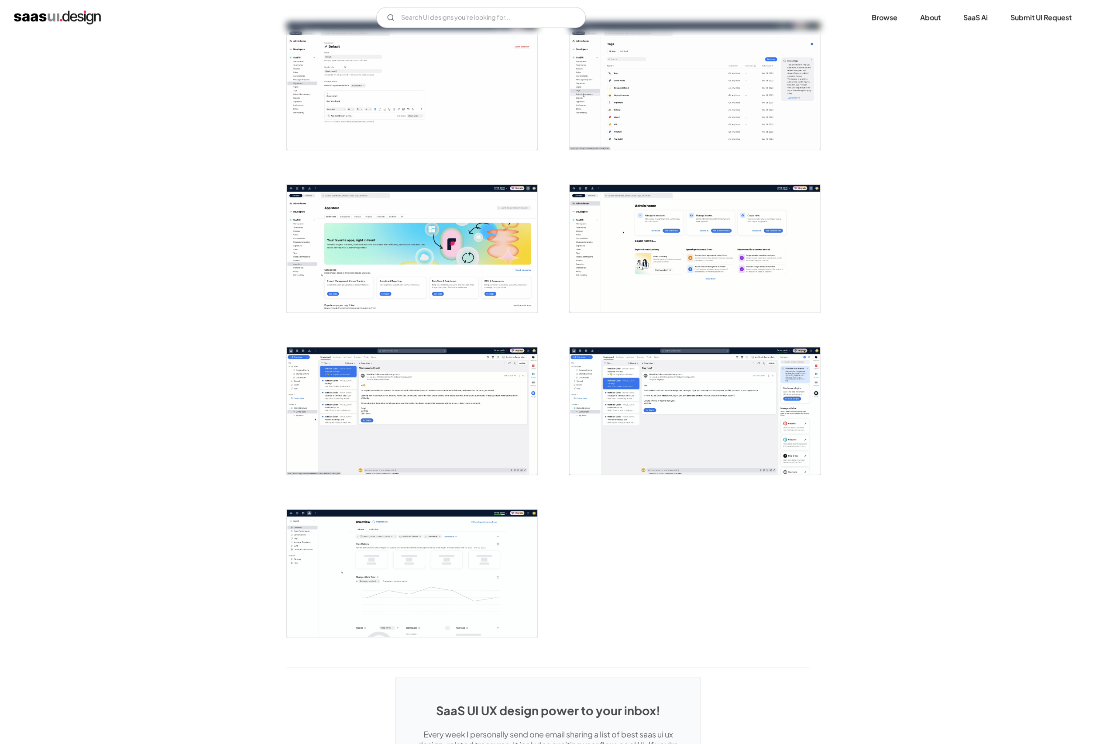
click at [643, 433] on img "open lightbox" at bounding box center [694, 410] width 250 height 127
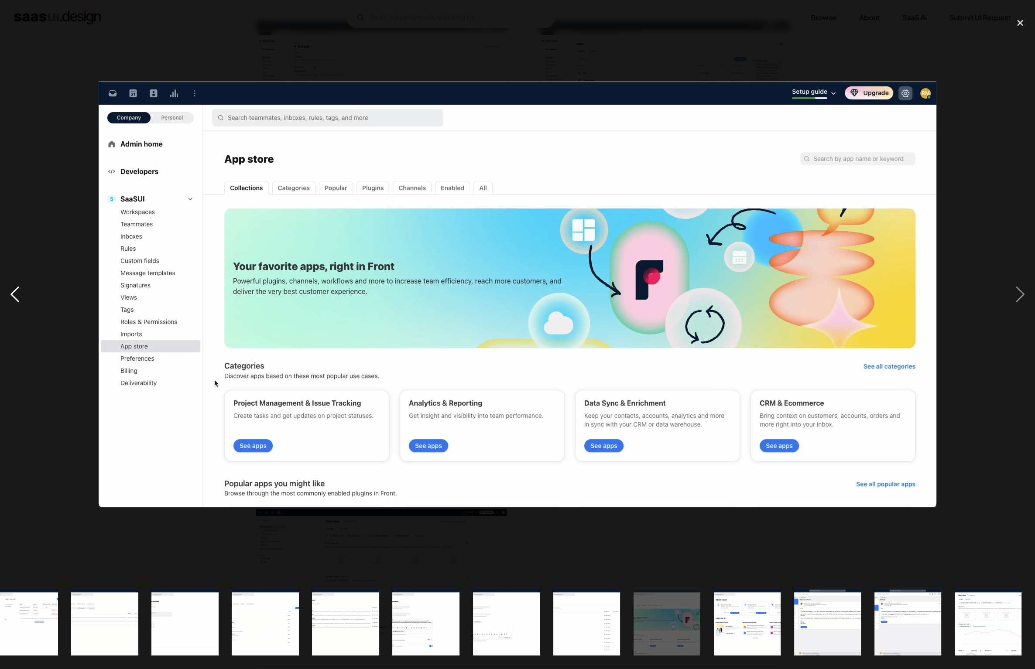
scroll to position [0, 925]
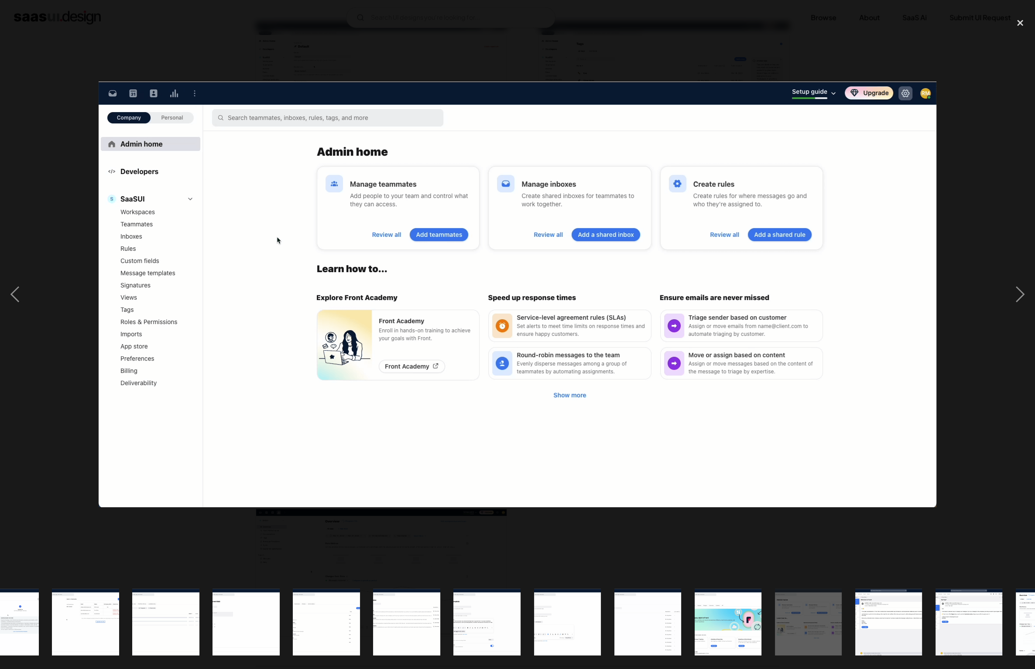
click at [46, 144] on div at bounding box center [517, 295] width 1035 height 562
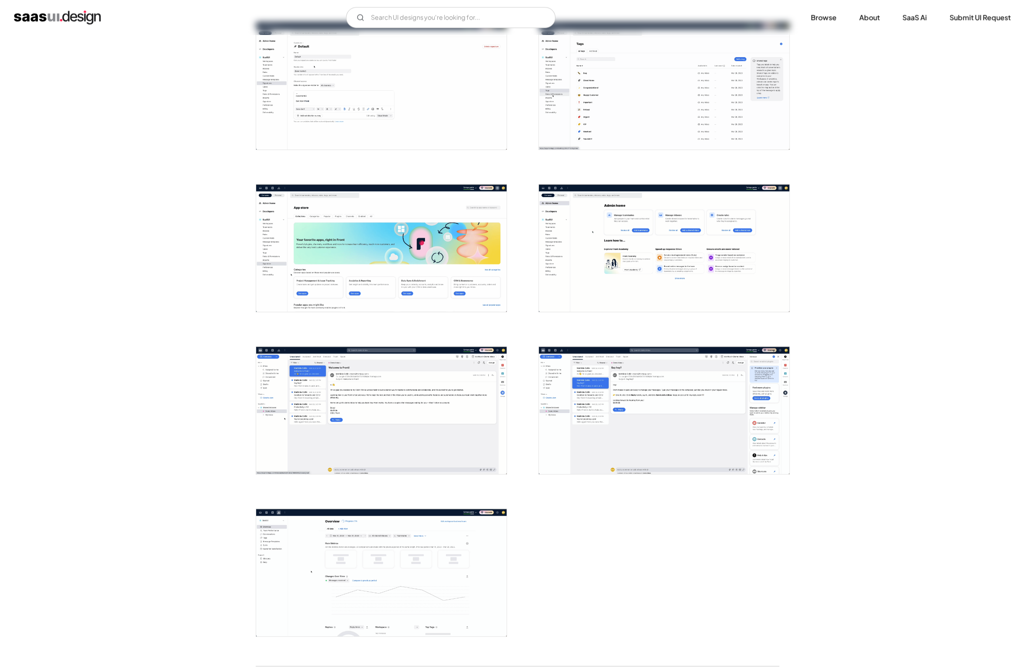
scroll to position [0, 0]
click at [497, 22] on input "Email Form" at bounding box center [450, 17] width 209 height 21
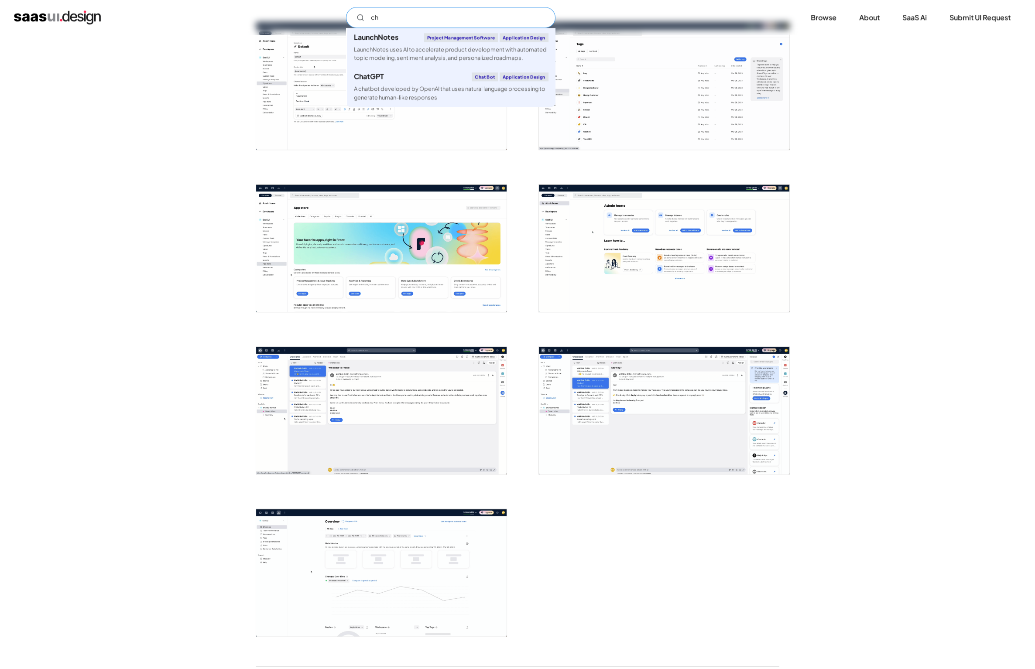
type input "c"
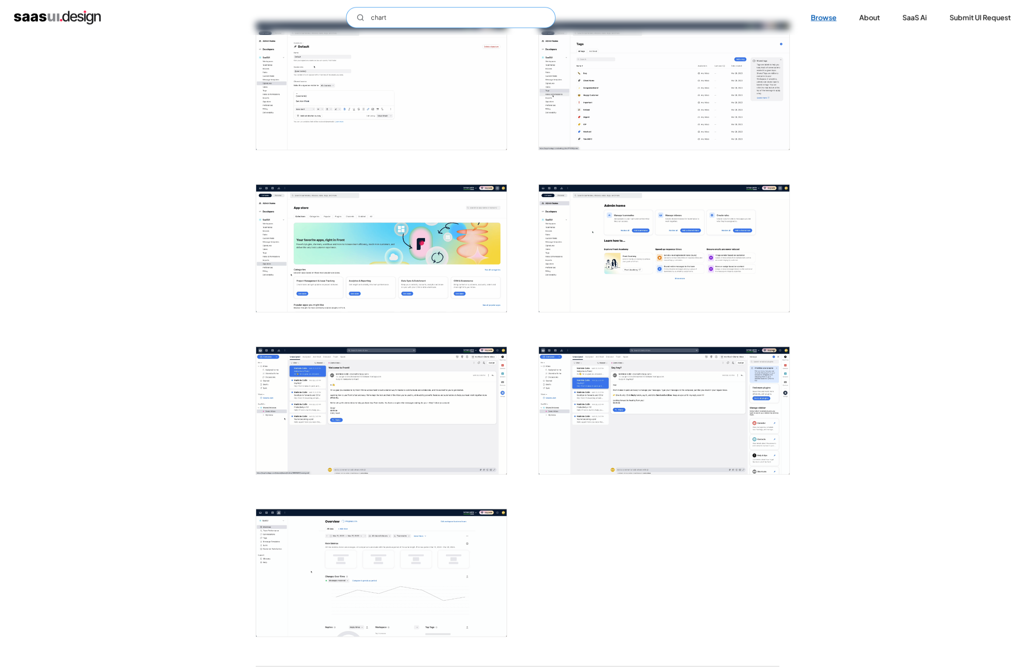
type input "chart"
click at [838, 13] on link "Browse" at bounding box center [823, 17] width 47 height 19
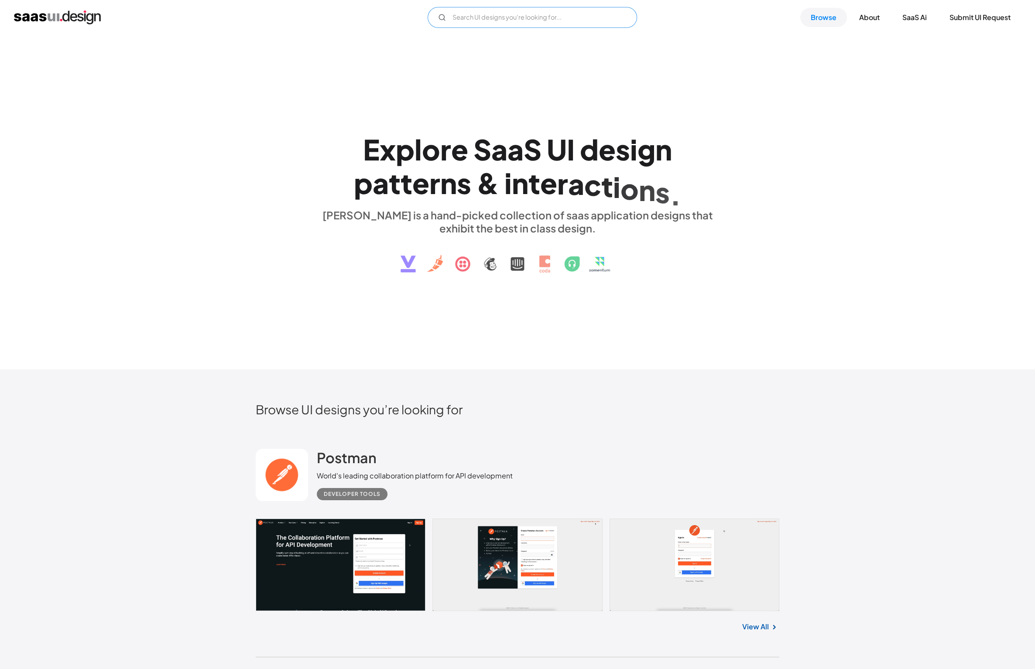
click at [566, 26] on input "Email Form" at bounding box center [532, 17] width 209 height 21
type input "project manager"
click at [533, 18] on input "project manager" at bounding box center [532, 17] width 209 height 21
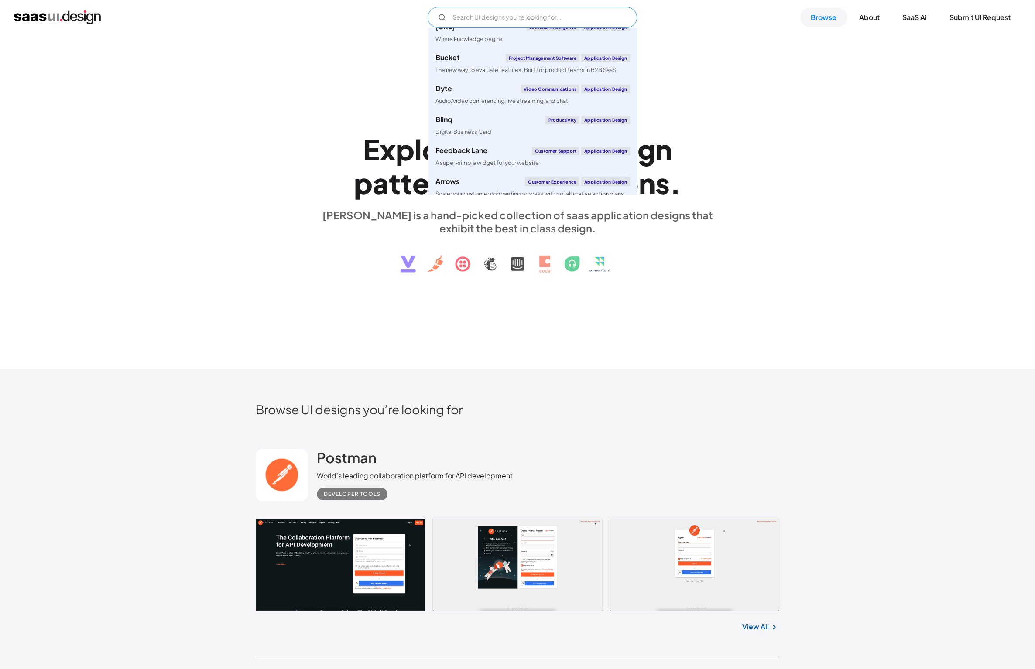
scroll to position [218, 0]
click at [601, 122] on link "Blinq Productivity Application Design Digital Business Card" at bounding box center [532, 121] width 209 height 31
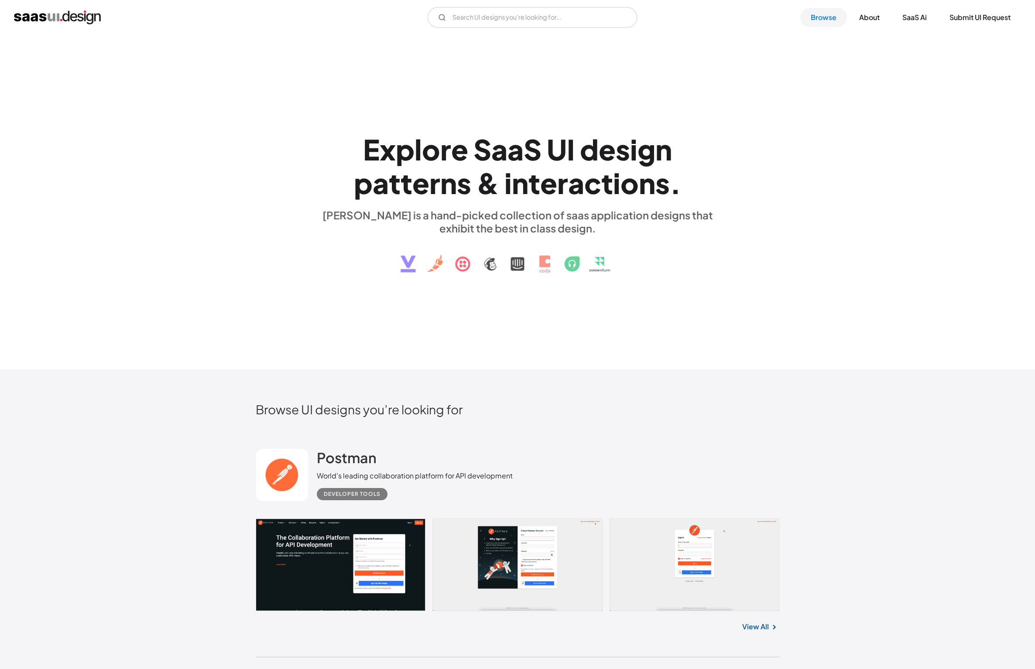
click at [215, 142] on div "E x p l o r e S a a S U I d e s i g n p a t t e r n s & i n t e r a c t i o n s…" at bounding box center [517, 202] width 1035 height 335
click at [319, 224] on div "saasui is a hand-picked collection of saas application designs that exhibit the…" at bounding box center [517, 222] width 401 height 26
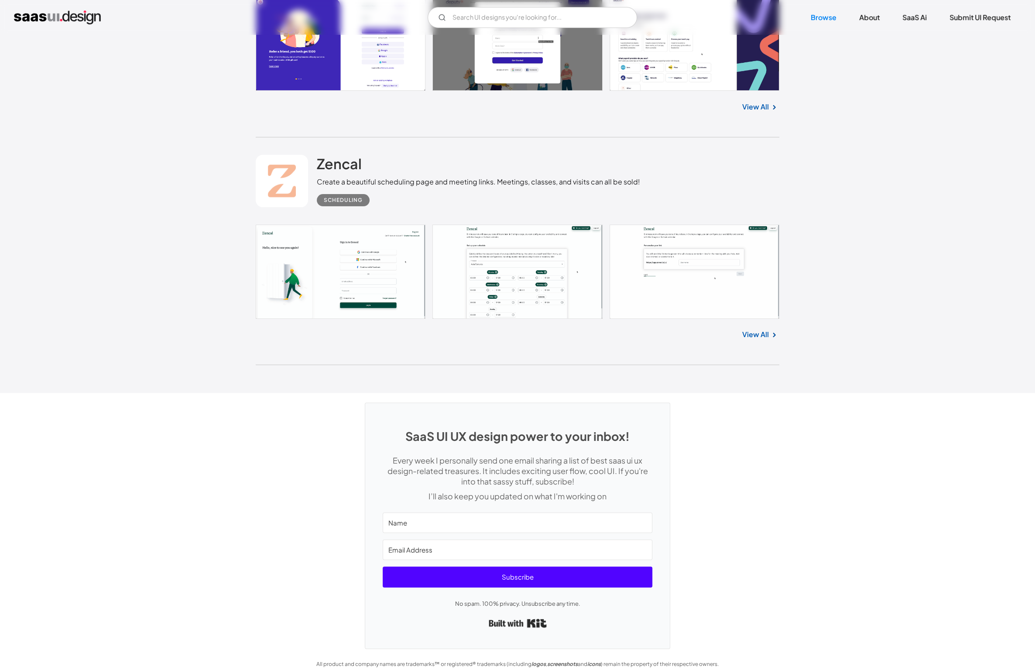
scroll to position [23197, 0]
click at [761, 329] on link "View All" at bounding box center [755, 334] width 27 height 10
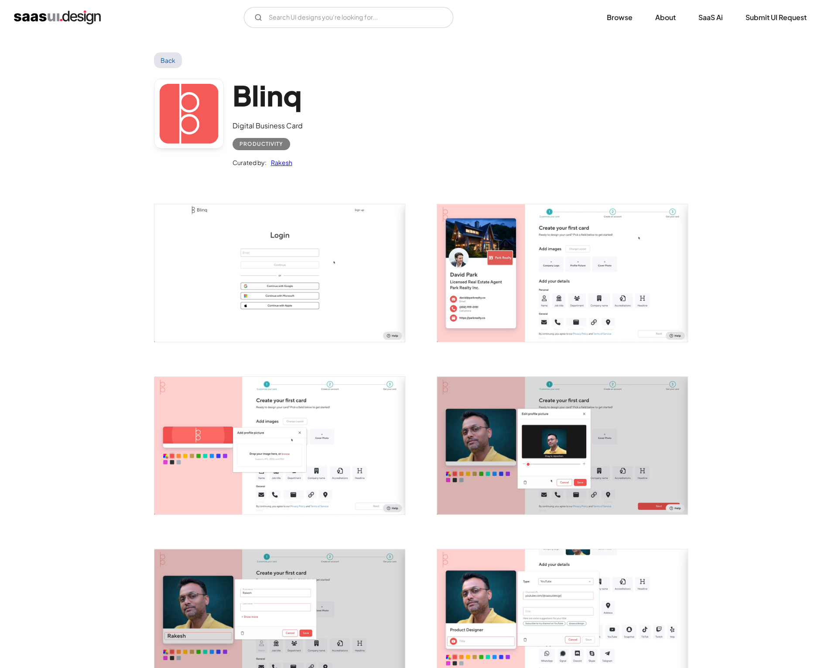
scroll to position [6, 0]
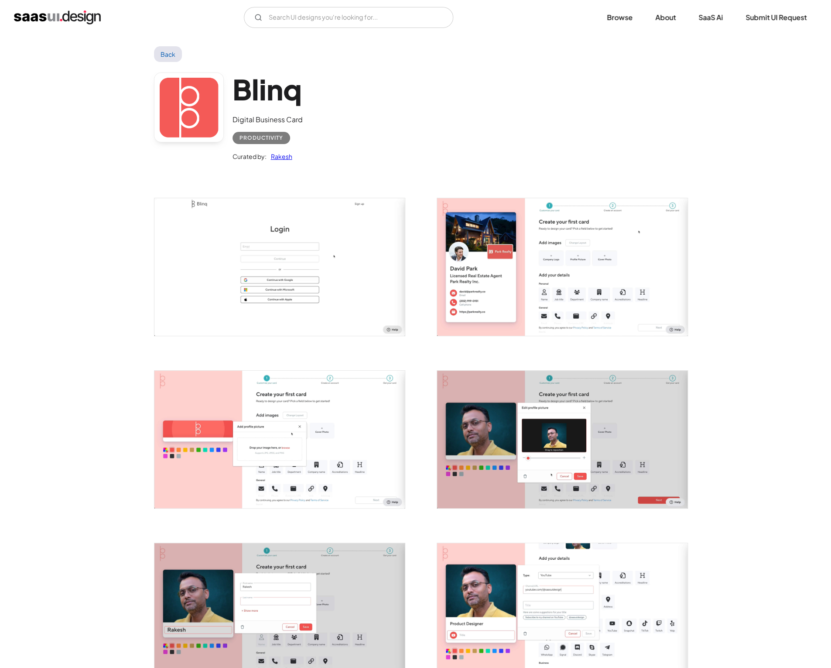
click at [165, 55] on link "Back" at bounding box center [168, 54] width 28 height 16
click at [647, 17] on link "About" at bounding box center [665, 17] width 41 height 19
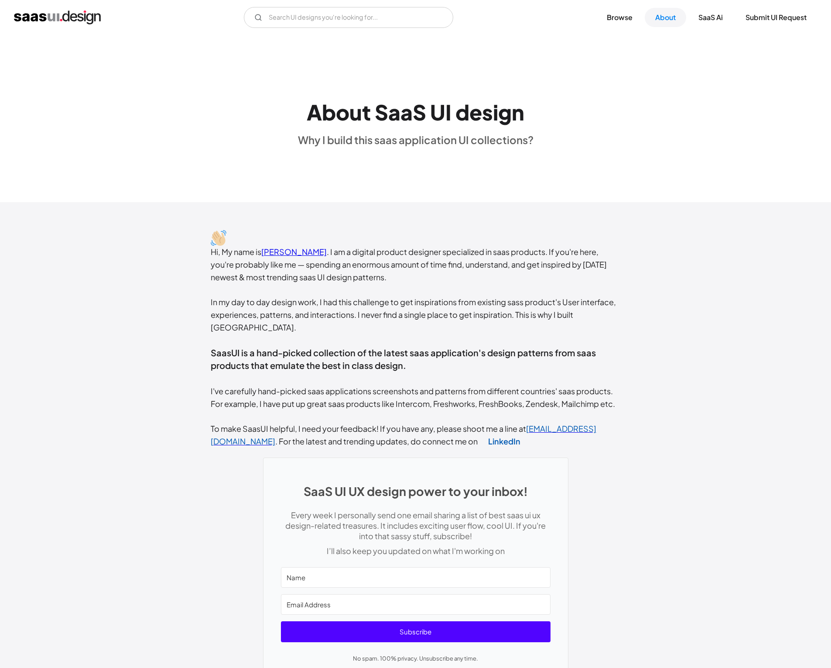
click at [637, 17] on link "Browse" at bounding box center [619, 17] width 47 height 19
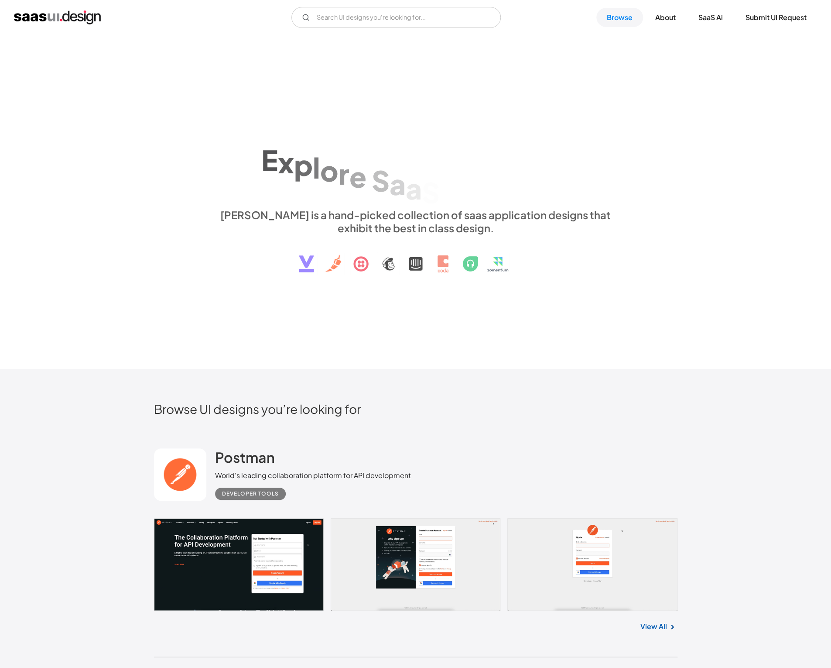
click at [626, 17] on link "Browse" at bounding box center [619, 17] width 47 height 19
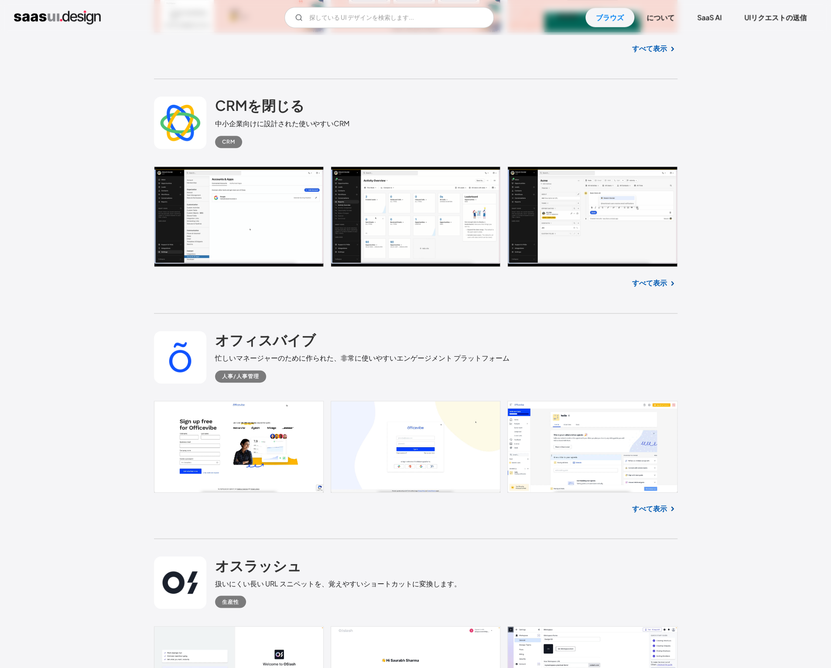
scroll to position [22372, 0]
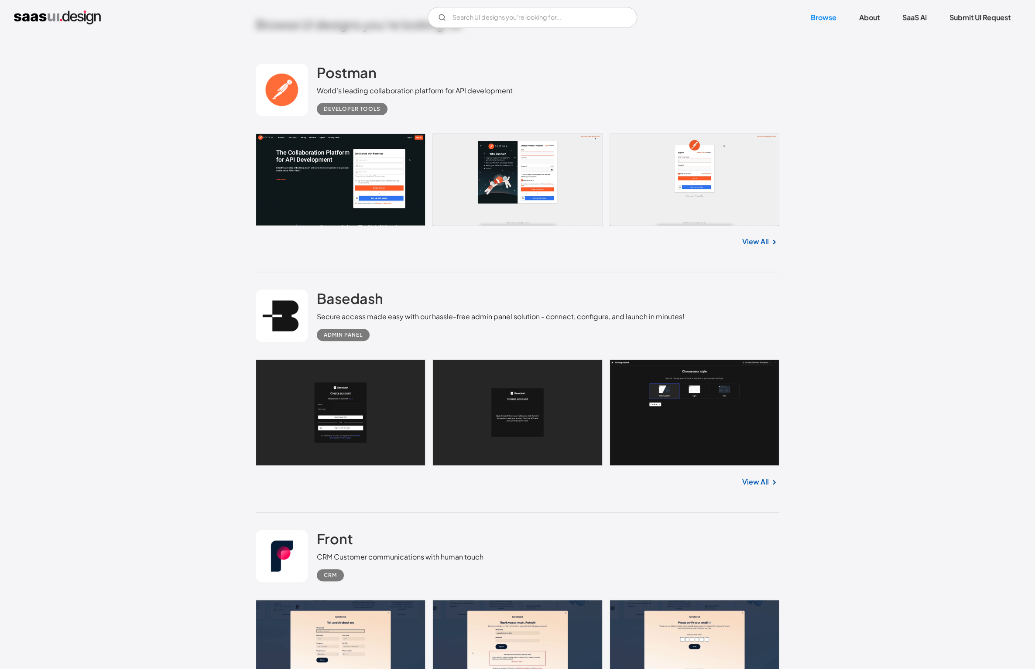
scroll to position [391, 0]
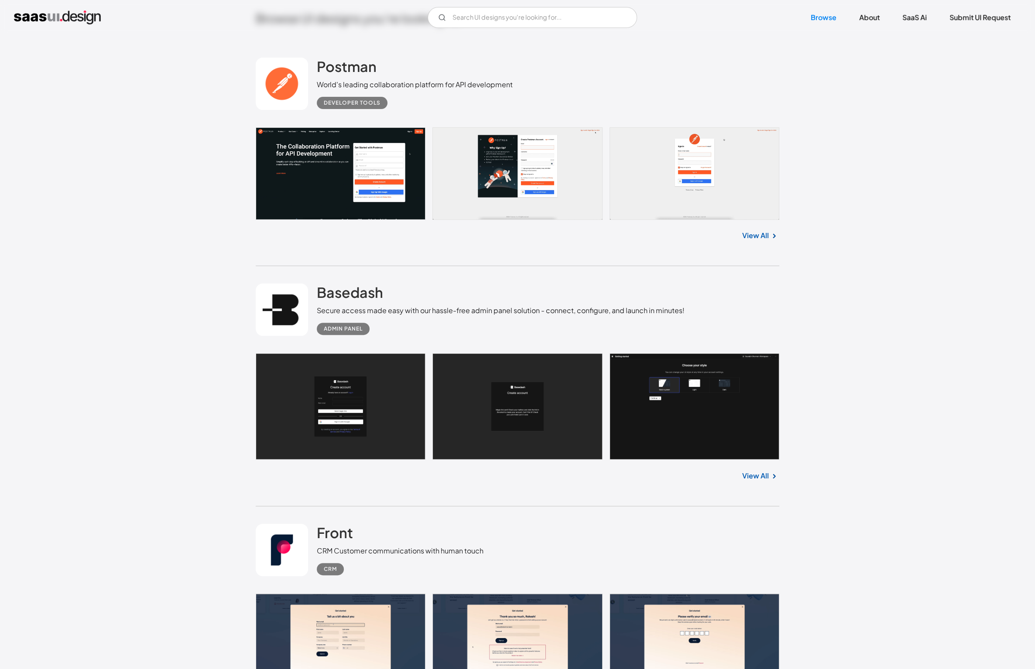
click at [660, 72] on div "Postman World's leading collaboration platform for API development Developer to…" at bounding box center [518, 83] width 524 height 87
